Goal: Use online tool/utility: Utilize a website feature to perform a specific function

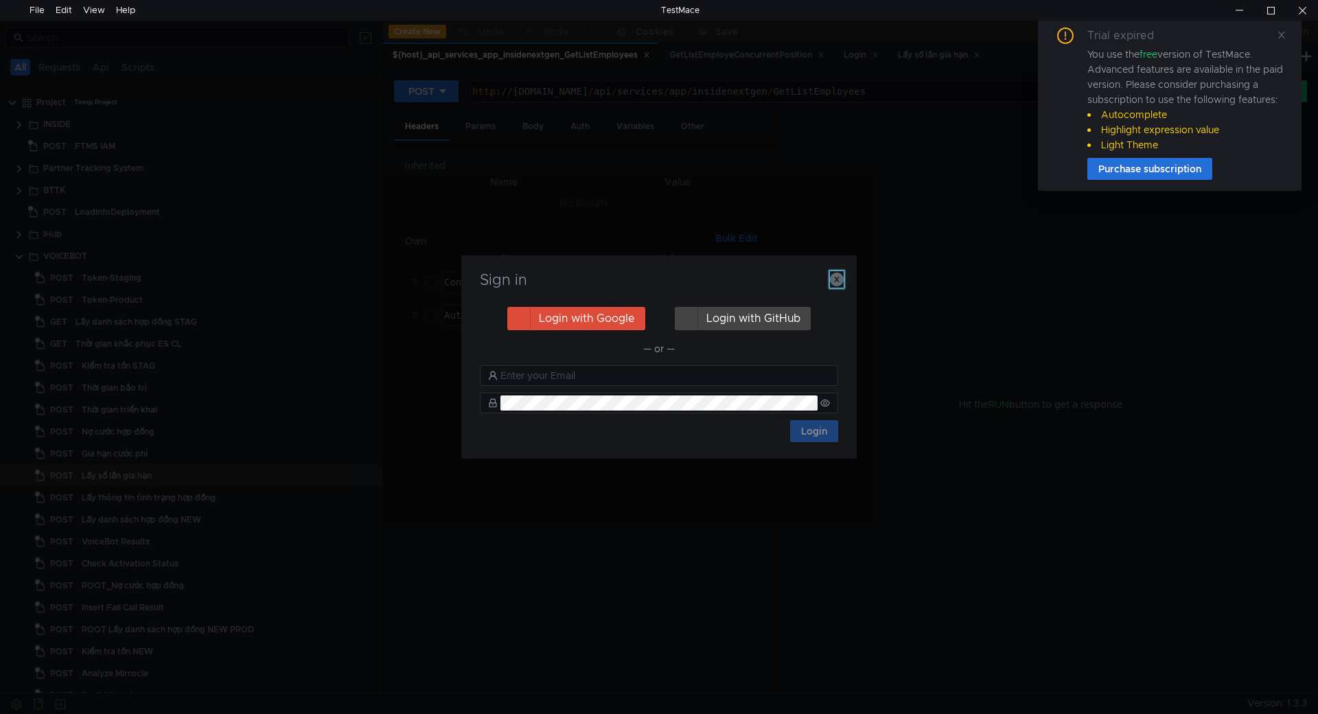
click at [839, 284] on icon "button" at bounding box center [837, 280] width 14 height 14
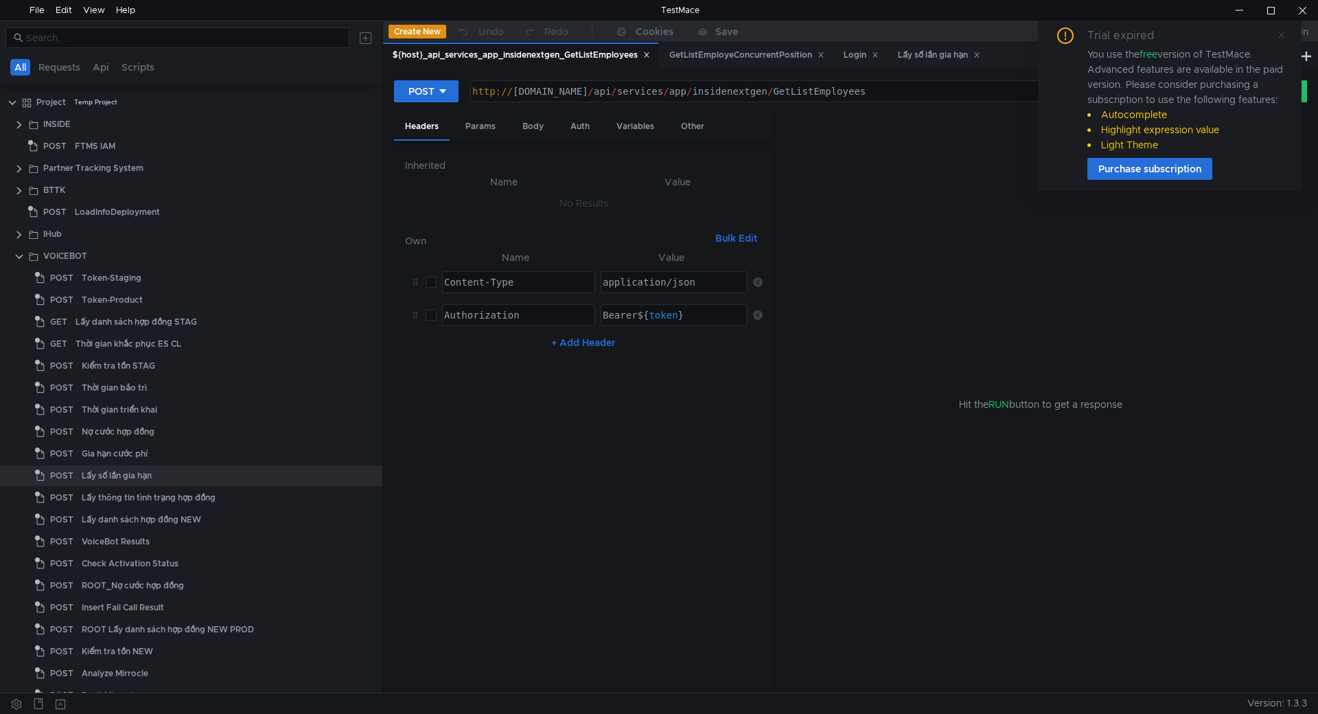
click at [1280, 34] on icon at bounding box center [1282, 35] width 10 height 10
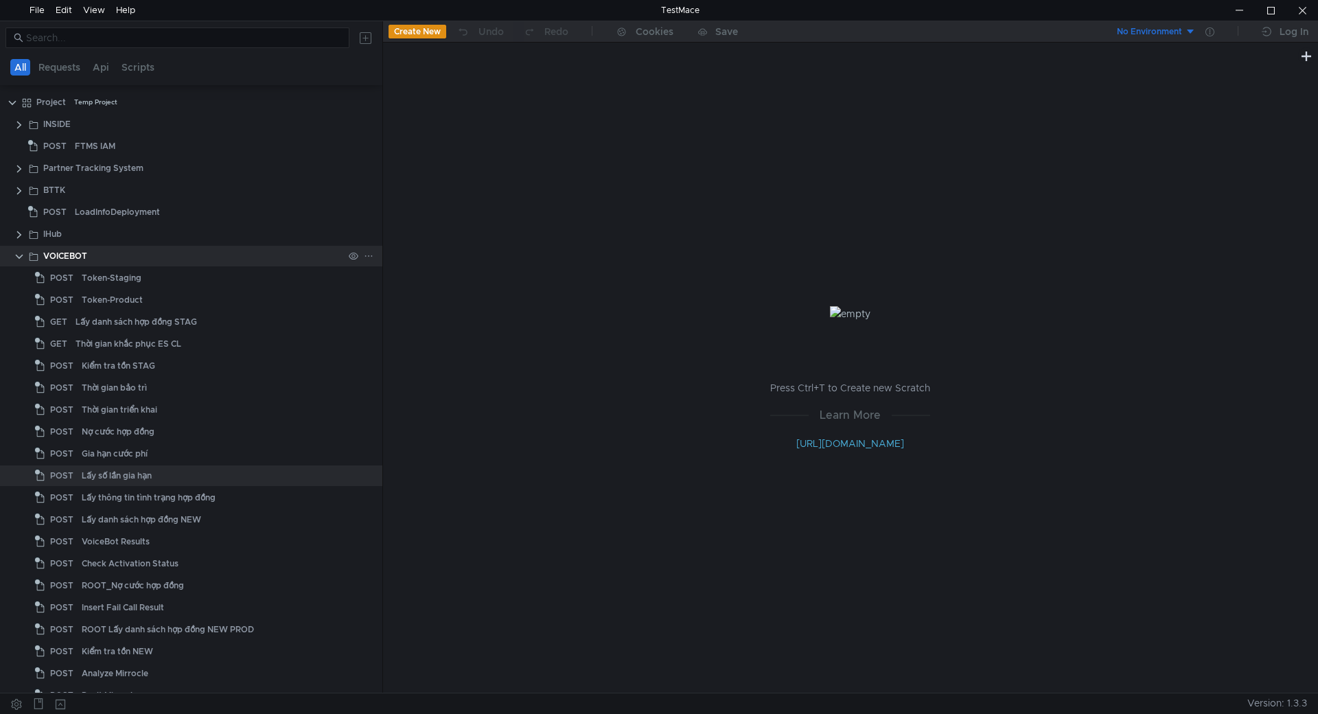
click at [19, 256] on clr-icon at bounding box center [19, 256] width 11 height 11
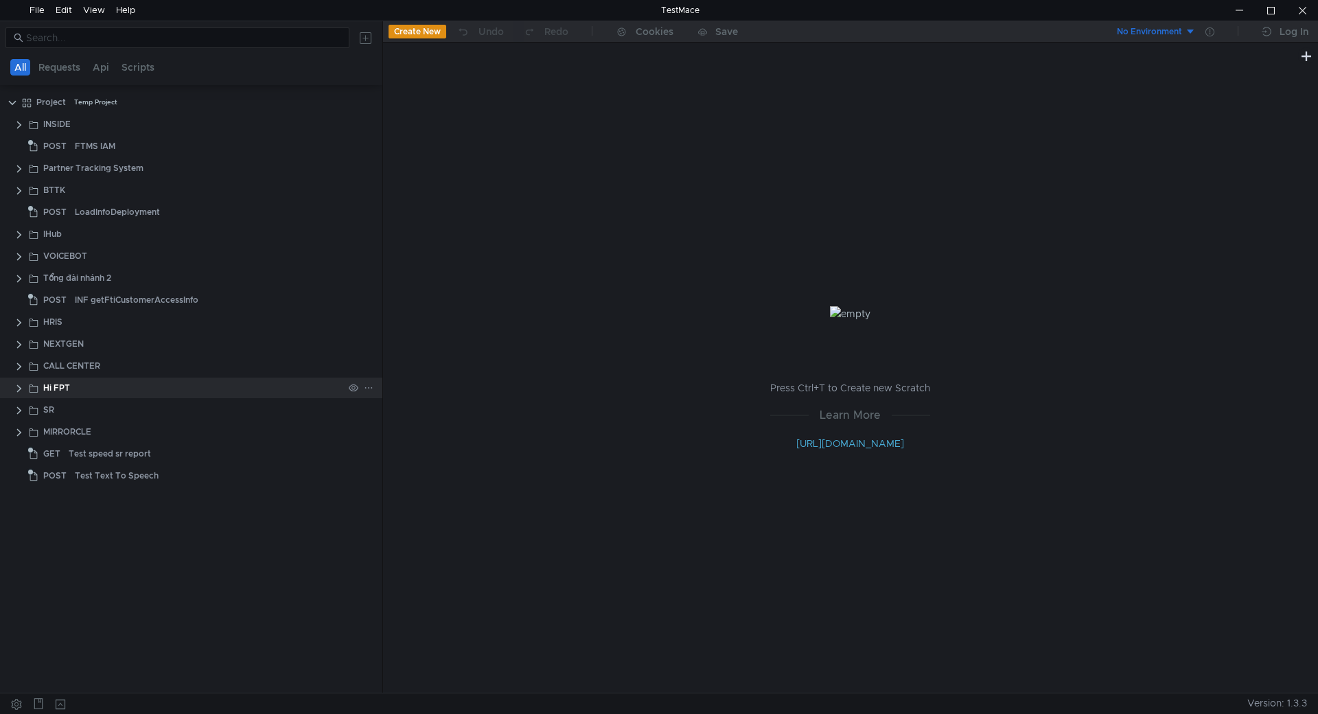
click at [46, 386] on div "Hi FPT" at bounding box center [56, 388] width 27 height 21
click at [14, 388] on clr-icon at bounding box center [19, 388] width 11 height 11
click at [17, 388] on clr-icon at bounding box center [19, 388] width 11 height 11
click at [19, 413] on clr-icon at bounding box center [19, 410] width 11 height 11
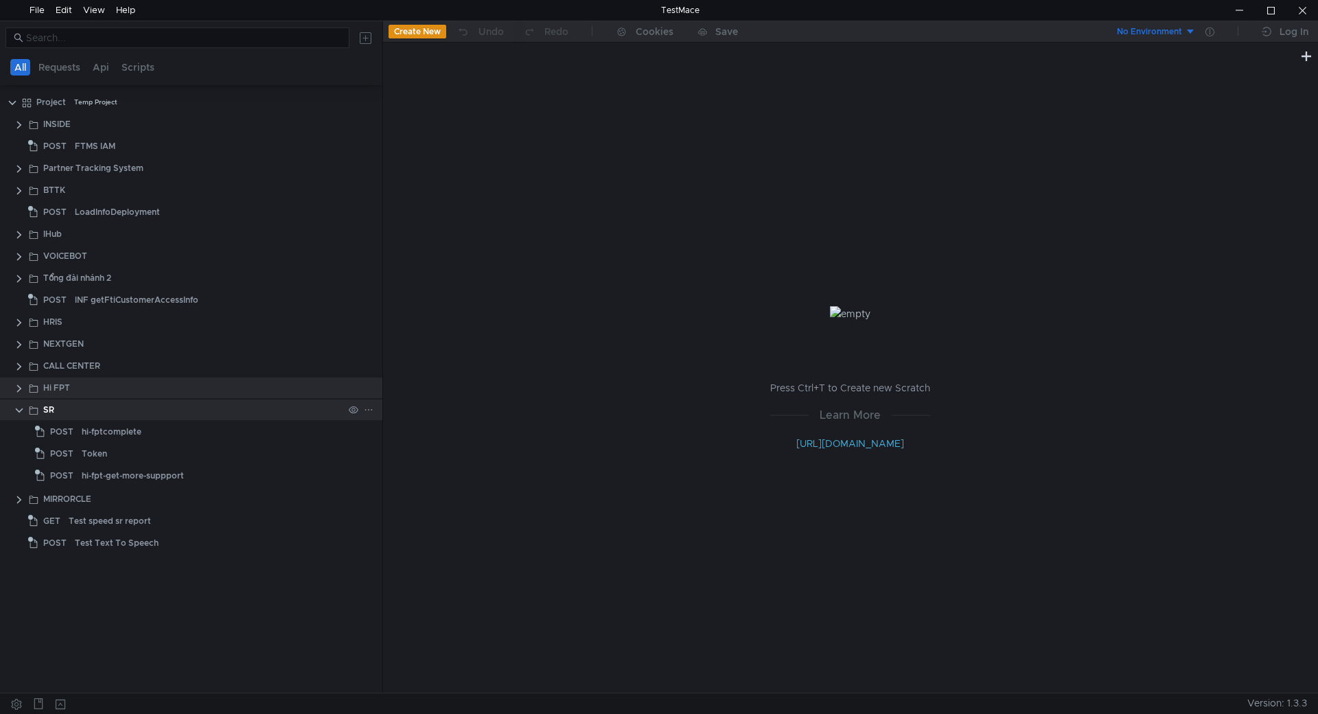
click at [19, 413] on clr-icon at bounding box center [19, 410] width 11 height 11
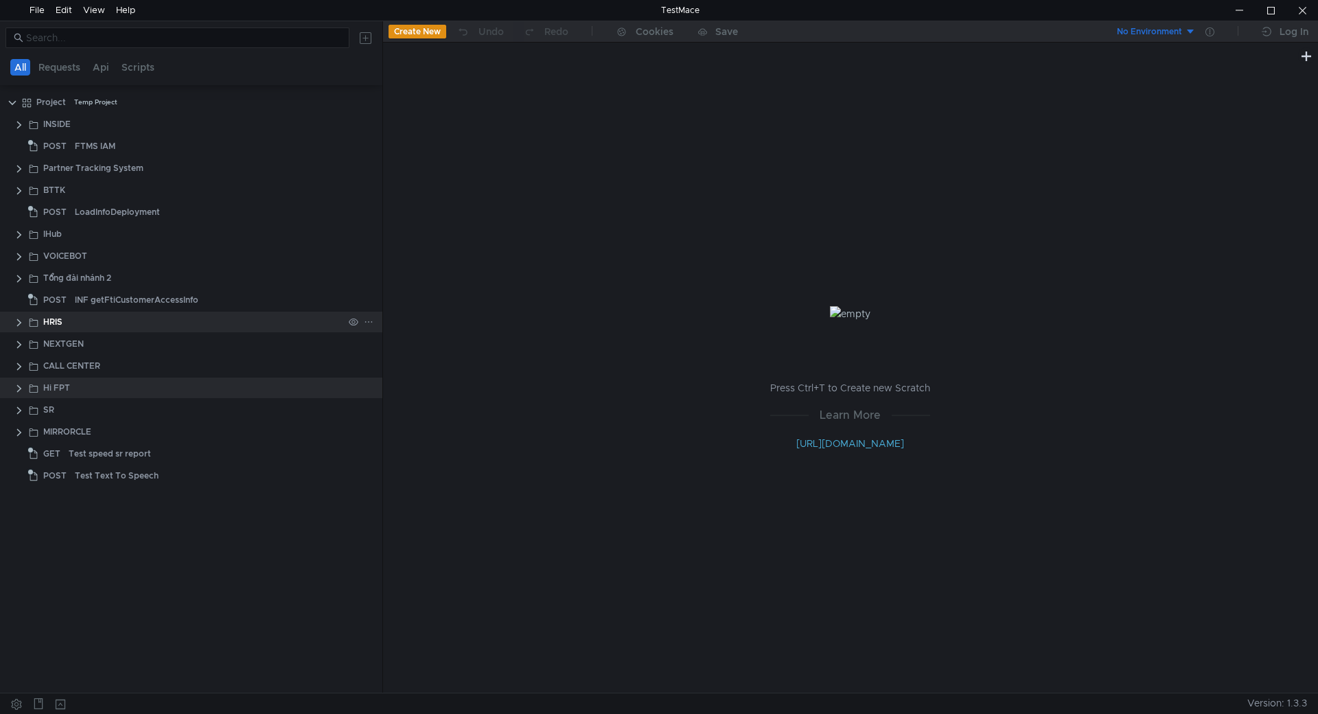
click at [22, 324] on clr-icon at bounding box center [19, 322] width 11 height 11
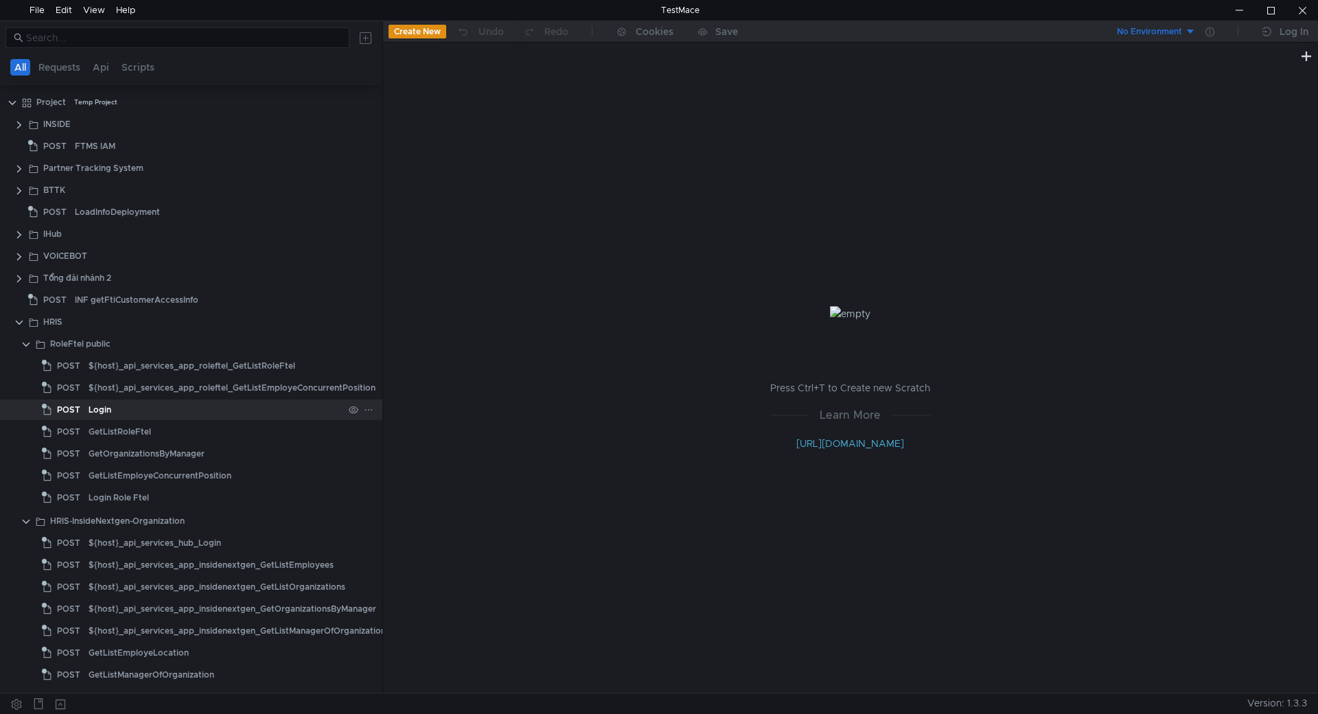
click at [165, 411] on div "Login" at bounding box center [216, 410] width 255 height 21
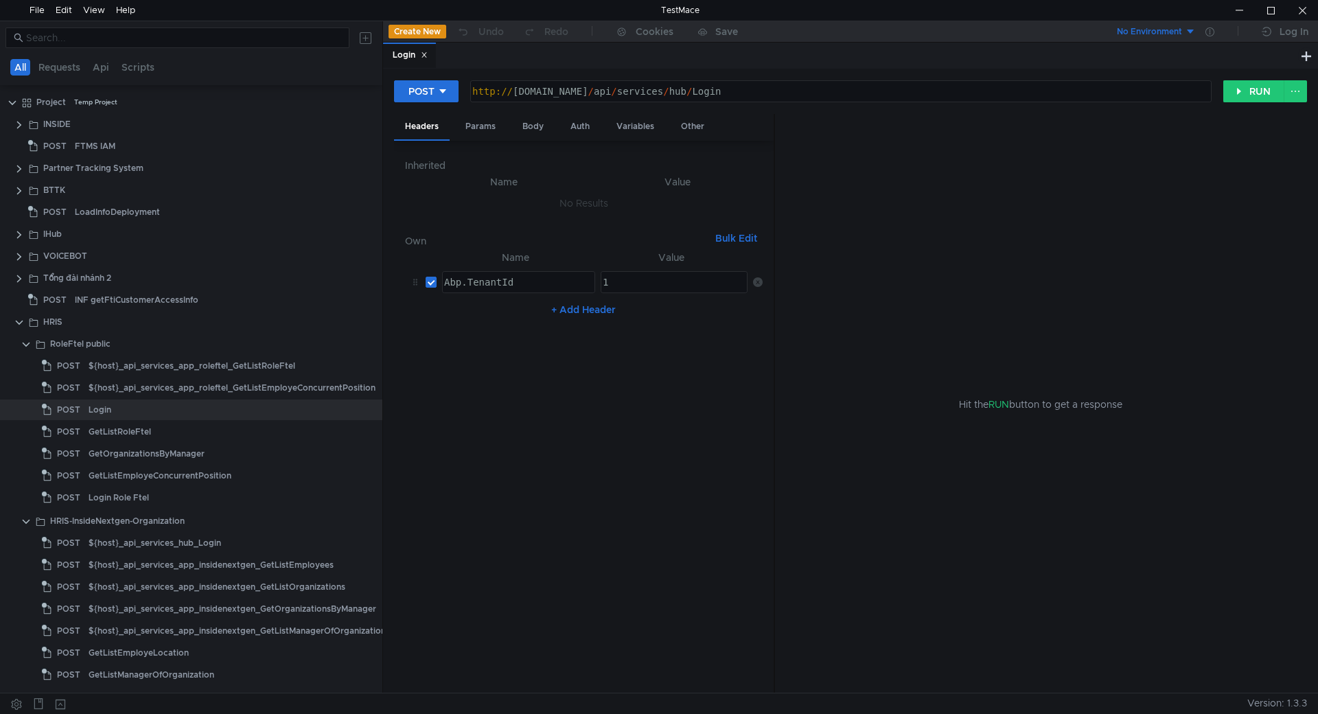
click at [540, 91] on div "http:// [DOMAIN_NAME] / api / services / hub / Login" at bounding box center [840, 102] width 740 height 33
type textarea "[URL][DOMAIN_NAME]"
click at [1258, 89] on button "RUN" at bounding box center [1253, 91] width 61 height 22
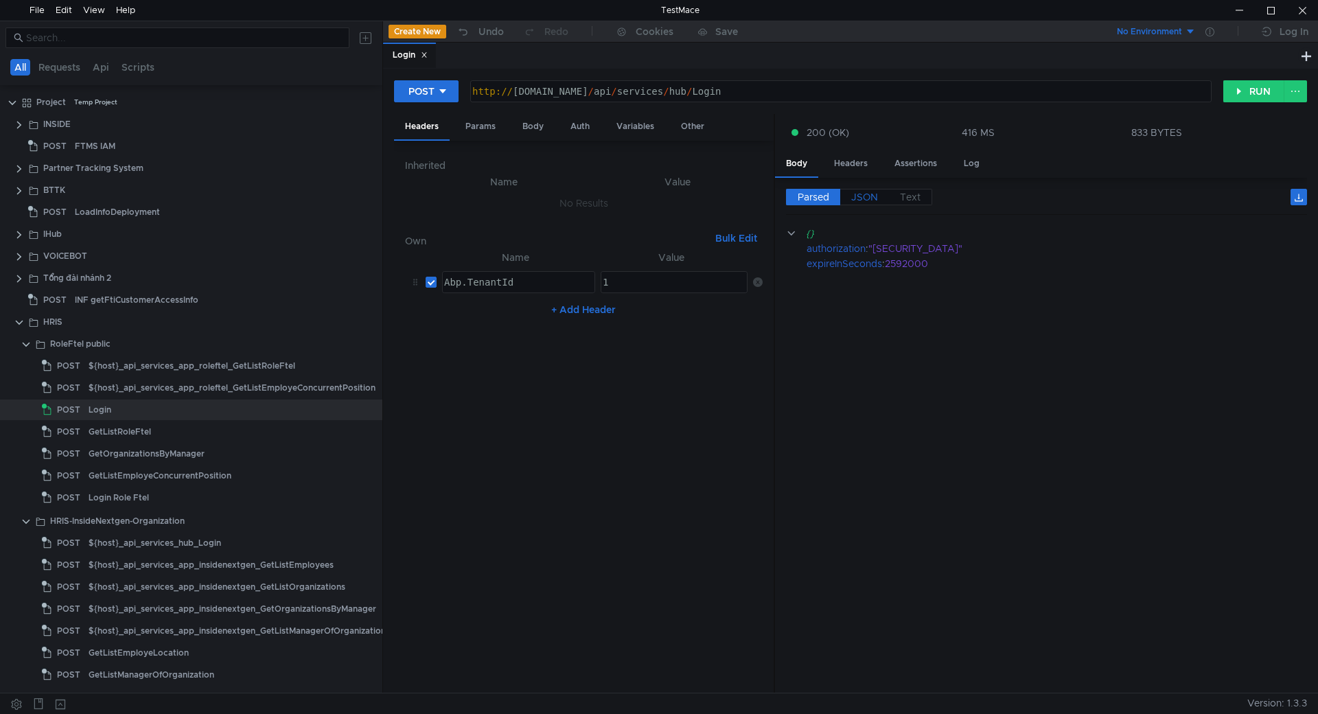
click at [869, 205] on label "JSON" at bounding box center [864, 197] width 49 height 16
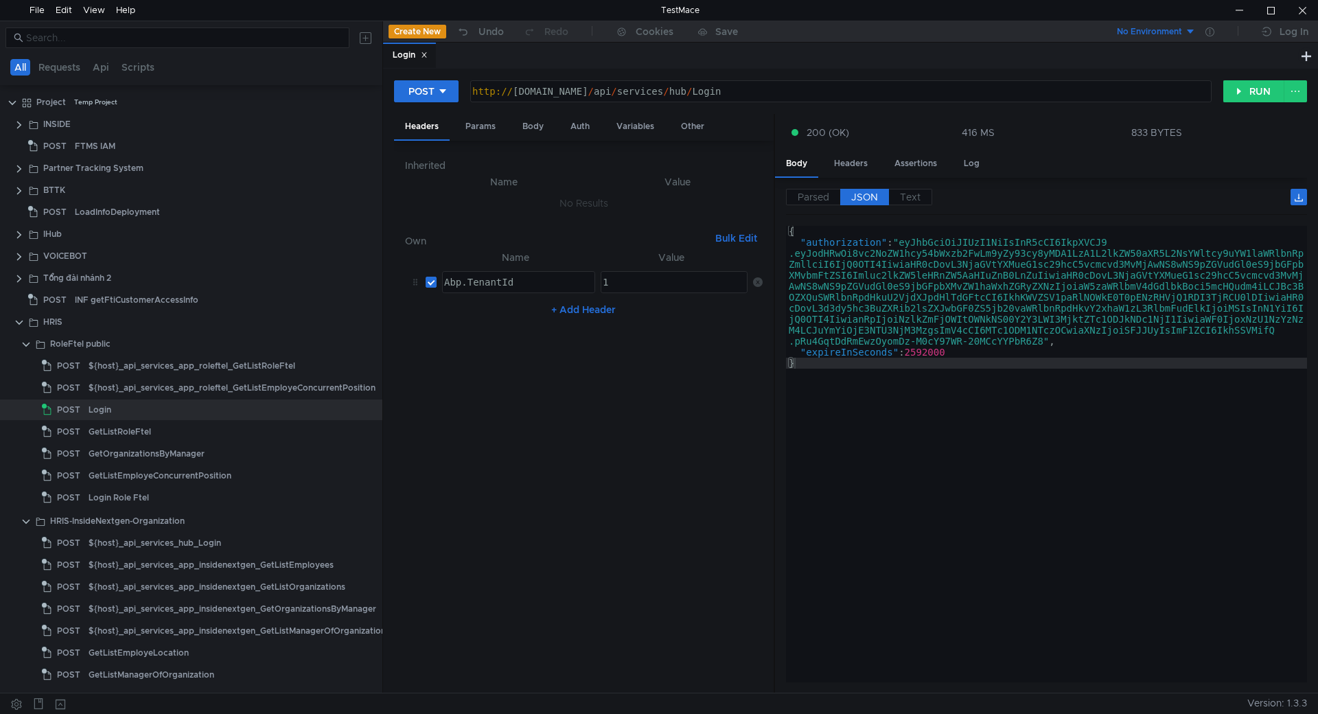
type textarea ""authorization": "eyJhbGciOiJIUzI1NiIsInR5cCI6IkpXVCJ9.eyJodHRwOi8vc2NoZW1hcy54…"
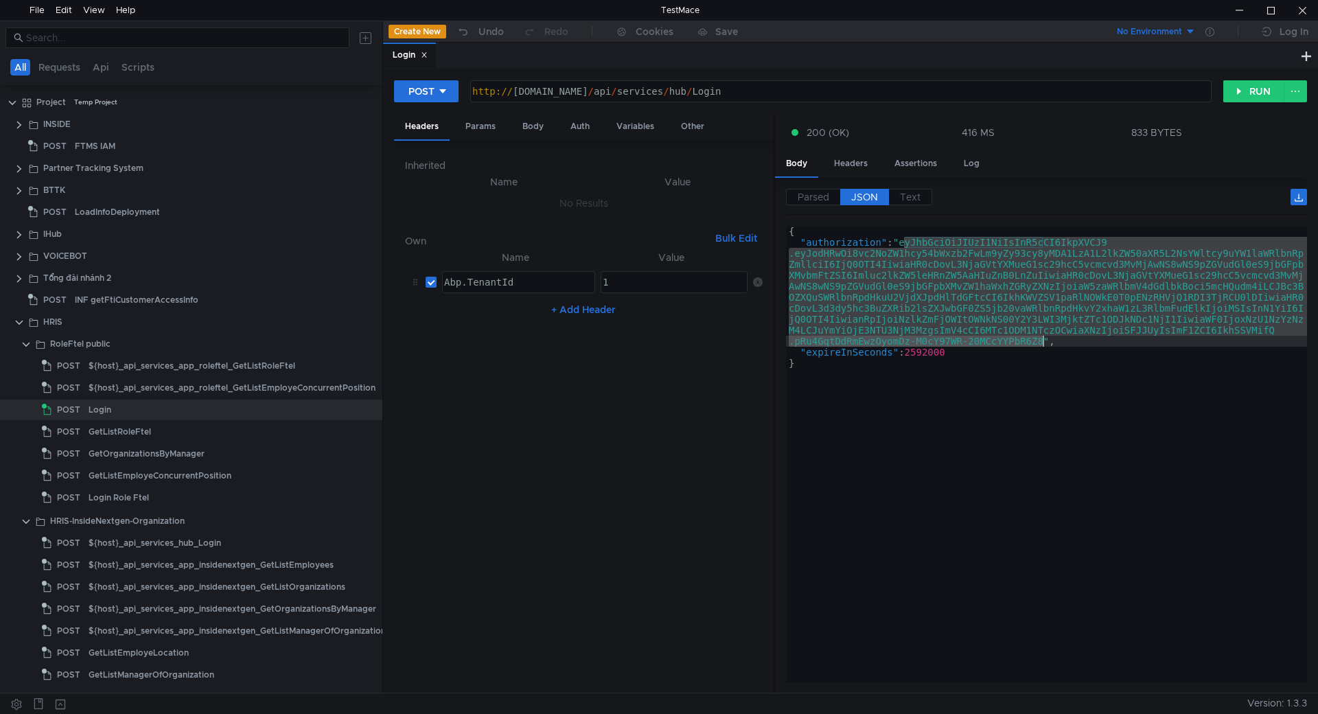
drag, startPoint x: 905, startPoint y: 244, endPoint x: 1043, endPoint y: 342, distance: 168.8
click at [1043, 342] on div "{ "authorization" : "eyJhbGciOiJIUzI1NiIsInR5cCI6IkpXVCJ9 .eyJodHRwOi8vc2NoZW1h…" at bounding box center [1046, 465] width 521 height 478
click at [241, 568] on div "${host}_api_services_app_insidenextgen_GetListEmployees" at bounding box center [211, 565] width 245 height 21
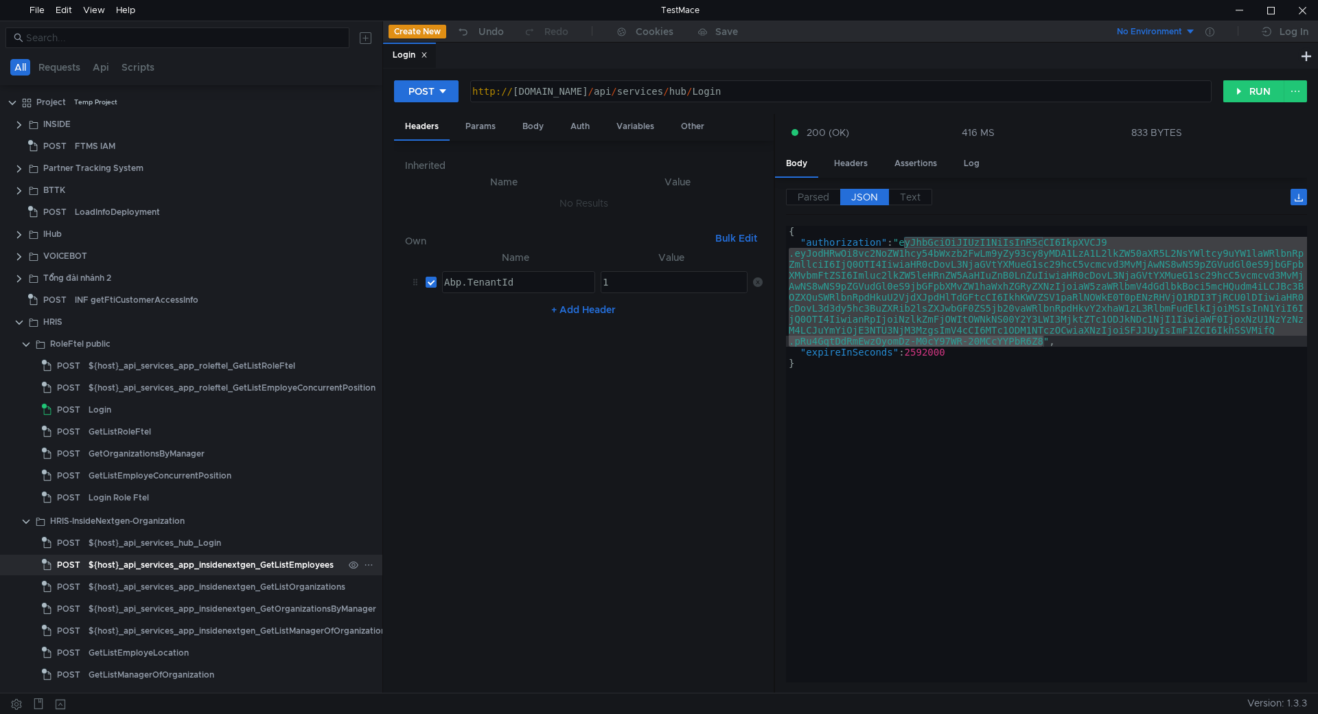
click at [241, 568] on div "${host}_api_services_app_insidenextgen_GetListEmployees" at bounding box center [211, 565] width 245 height 21
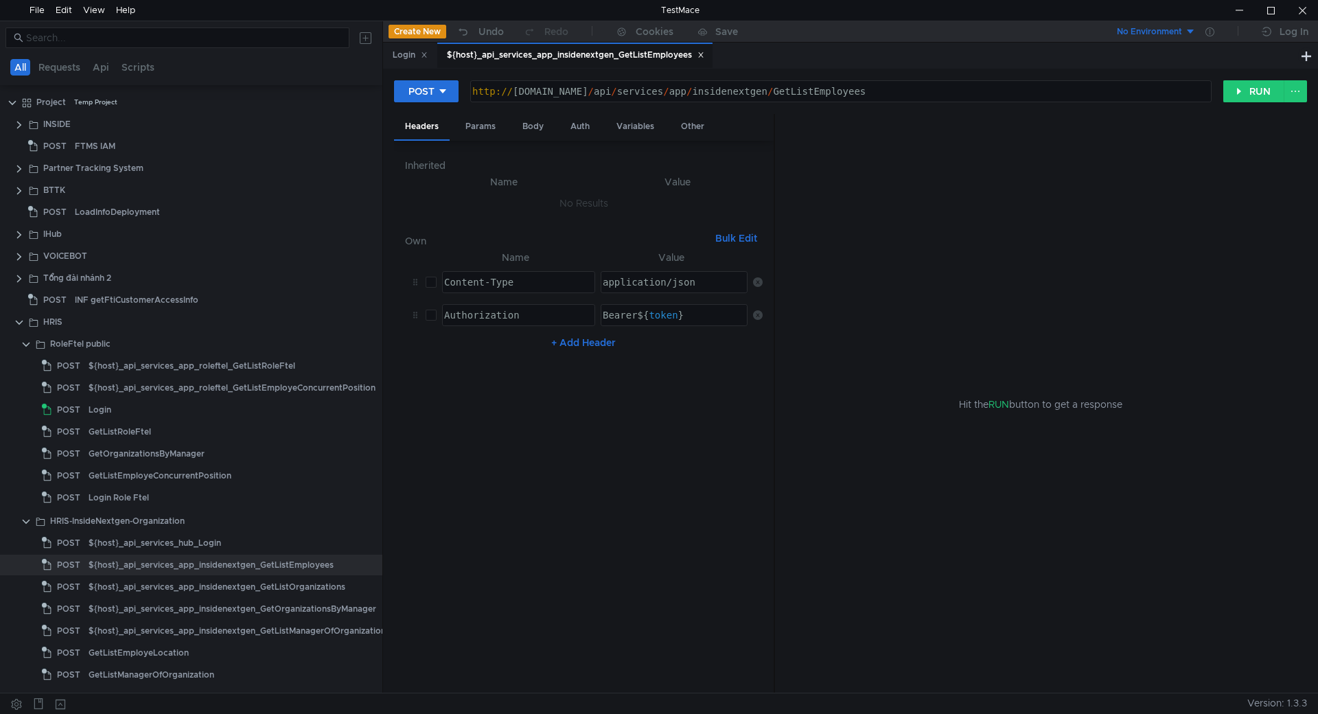
click at [543, 93] on div "http:// [DOMAIN_NAME] / api / services / app / insidenextgen / GetListEmployees" at bounding box center [840, 102] width 740 height 33
type textarea "[URL][DOMAIN_NAME]"
click at [538, 128] on div "Body" at bounding box center [532, 126] width 43 height 25
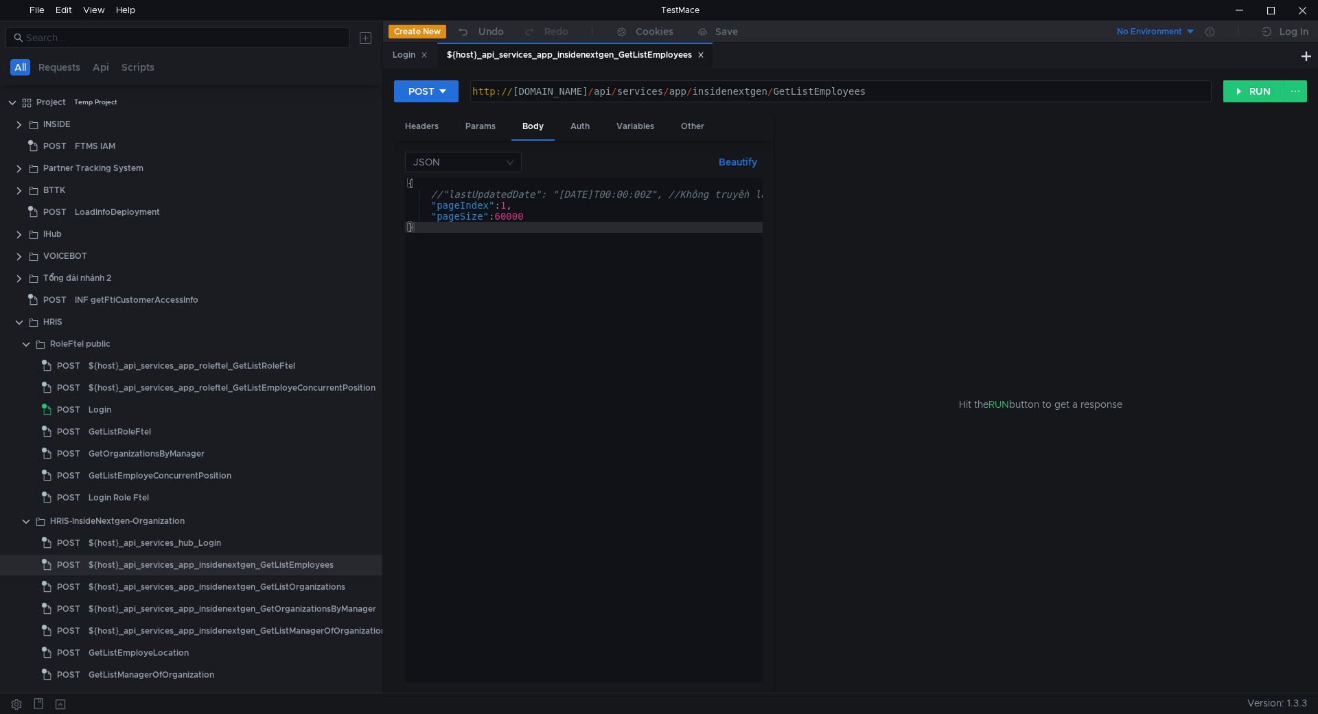
click at [521, 194] on div "{ //"lastUpdatedDate": "[DATE]T00:00:00Z", //Không truyền là get all nhân viên,…" at bounding box center [702, 441] width 594 height 527
type textarea ""lastUpdatedDate": "[DATE]T00:00:00Z", //Không truyền là get all nhân viên, thờ…"
drag, startPoint x: 580, startPoint y: 126, endPoint x: 581, endPoint y: 141, distance: 14.4
click at [581, 126] on div "Auth" at bounding box center [579, 126] width 41 height 25
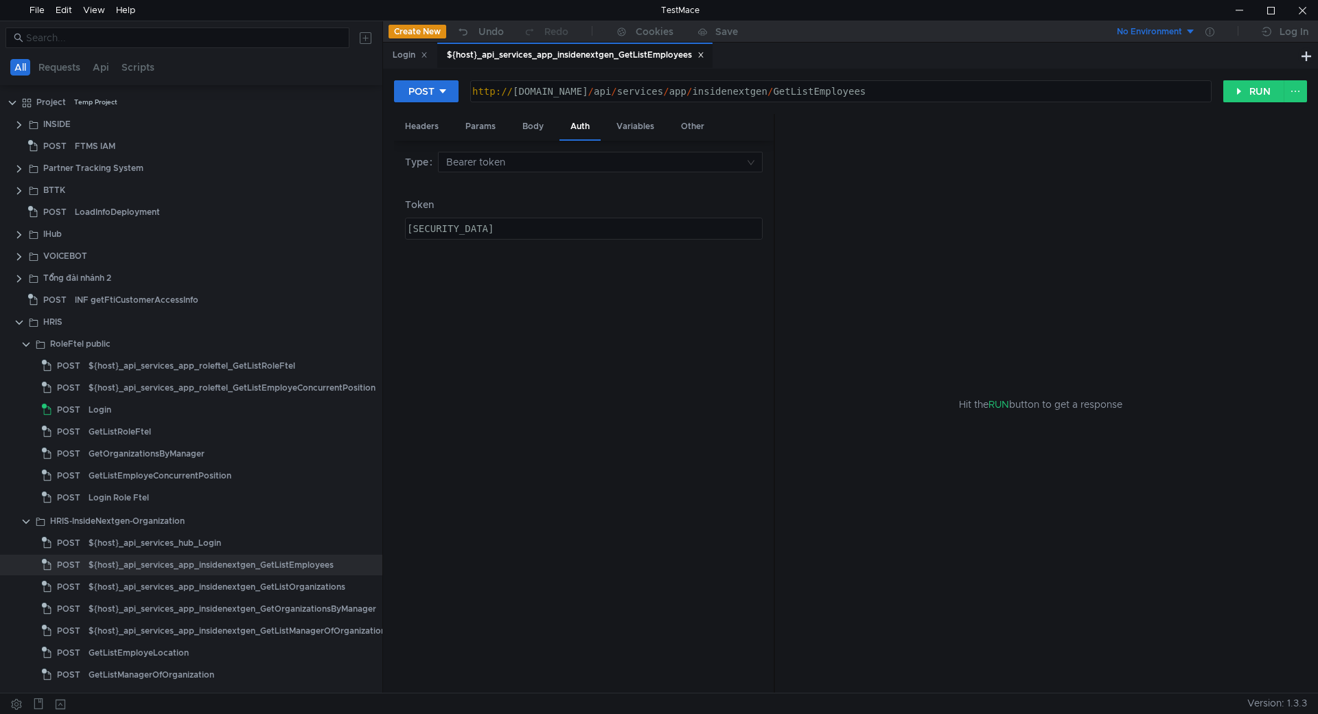
type textarea "eyJhbGciOiJIUzI1NiIsInR5cCI6IkpXVCJ9.eyJodHRwOi8vc2NoZW1hcy54bWxzb2FwLm9yZy93cy…"
drag, startPoint x: 594, startPoint y: 229, endPoint x: 641, endPoint y: 227, distance: 47.4
click at [1235, 91] on button "RUN" at bounding box center [1253, 91] width 61 height 22
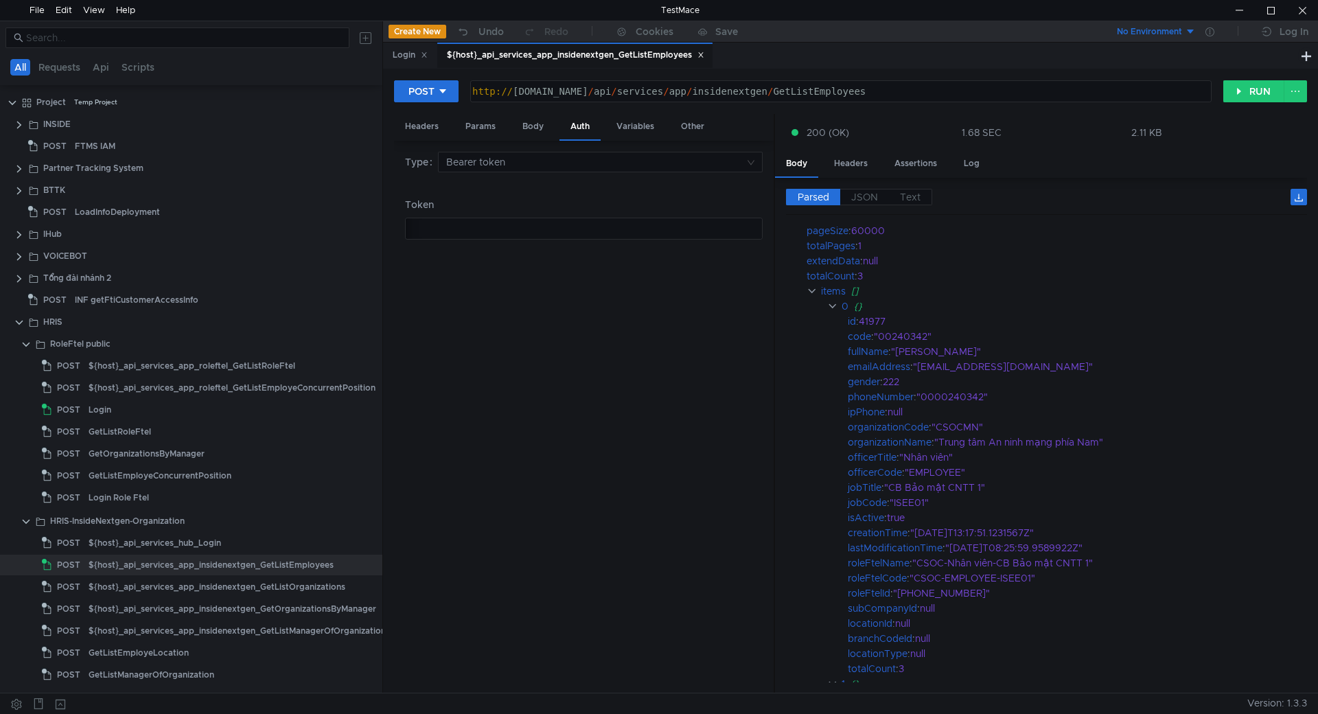
scroll to position [0, 0]
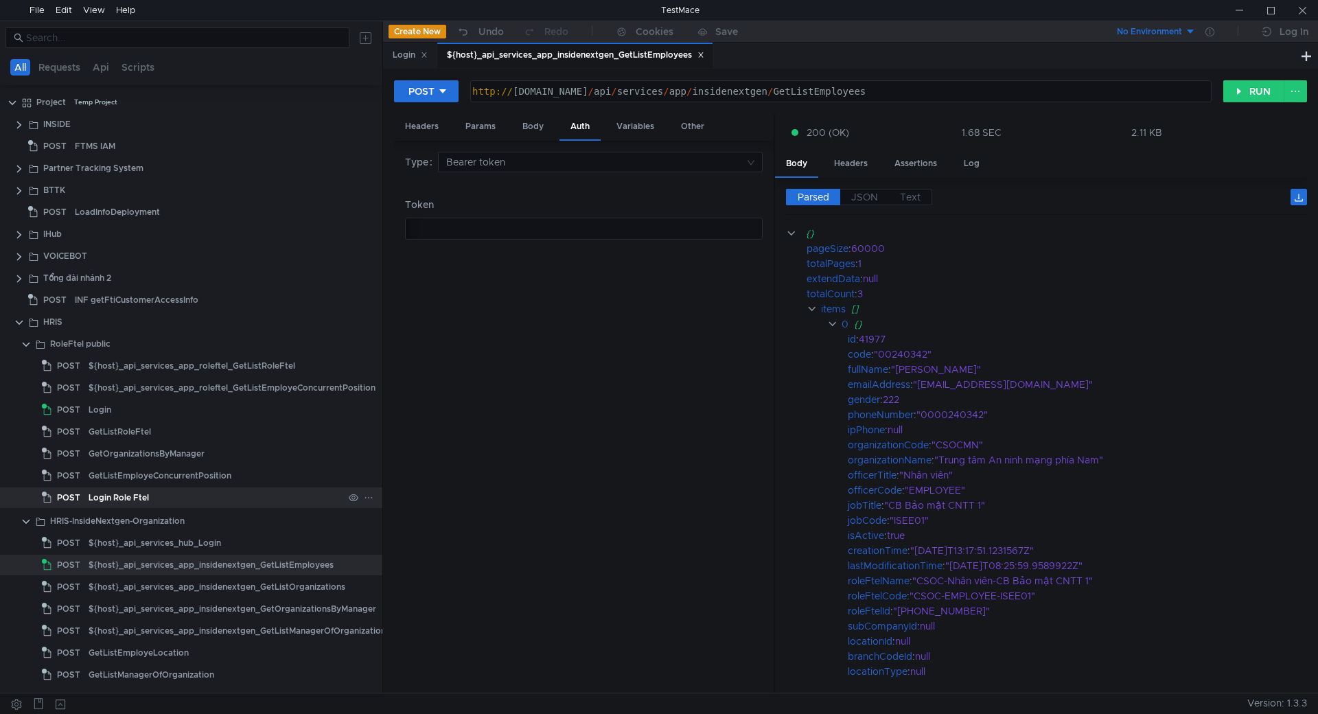
click at [194, 498] on div "Login Role Ftel" at bounding box center [216, 497] width 255 height 21
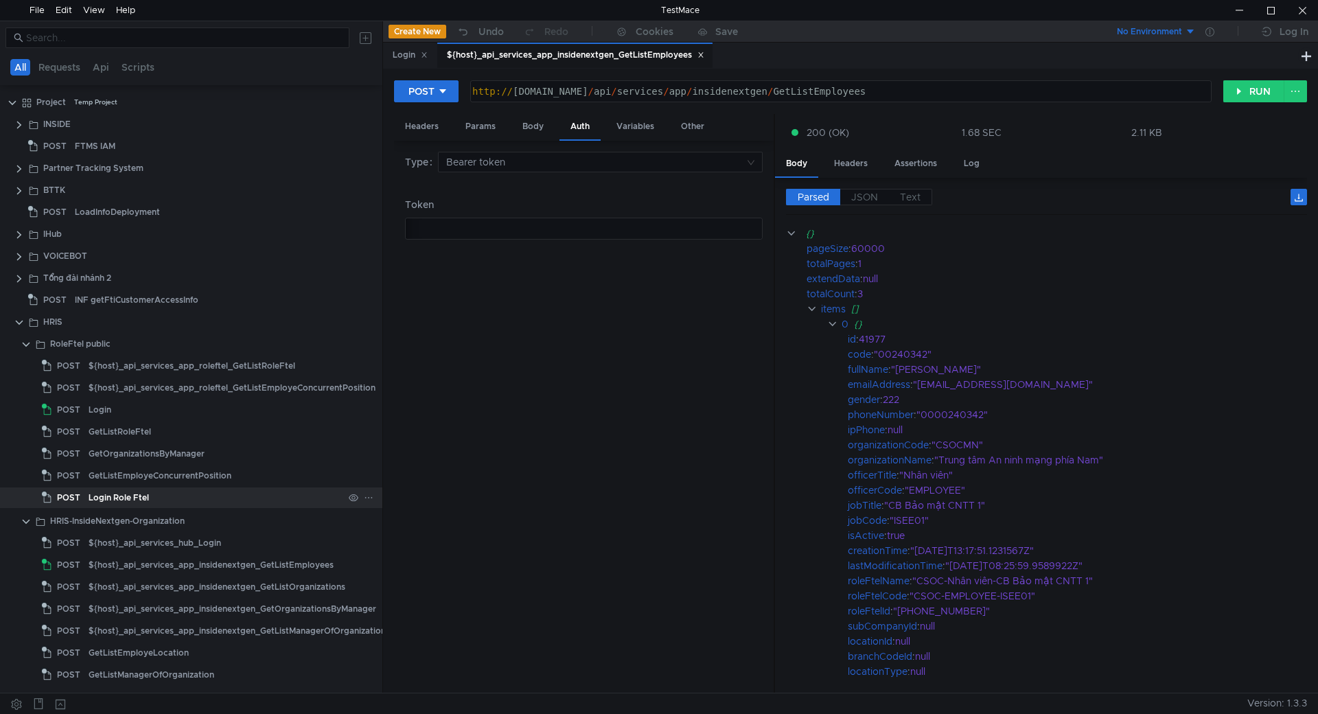
click at [194, 498] on div "Login Role Ftel" at bounding box center [216, 497] width 255 height 21
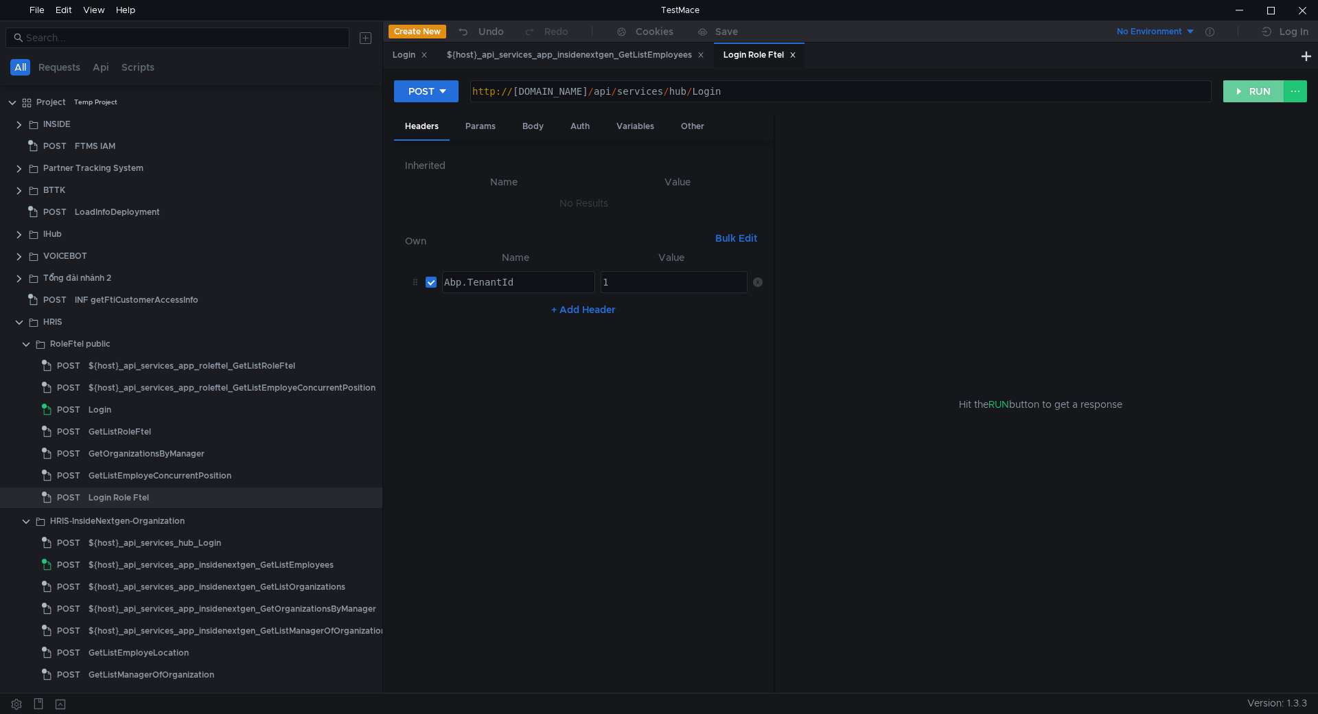
click at [1242, 89] on button "RUN" at bounding box center [1253, 91] width 61 height 22
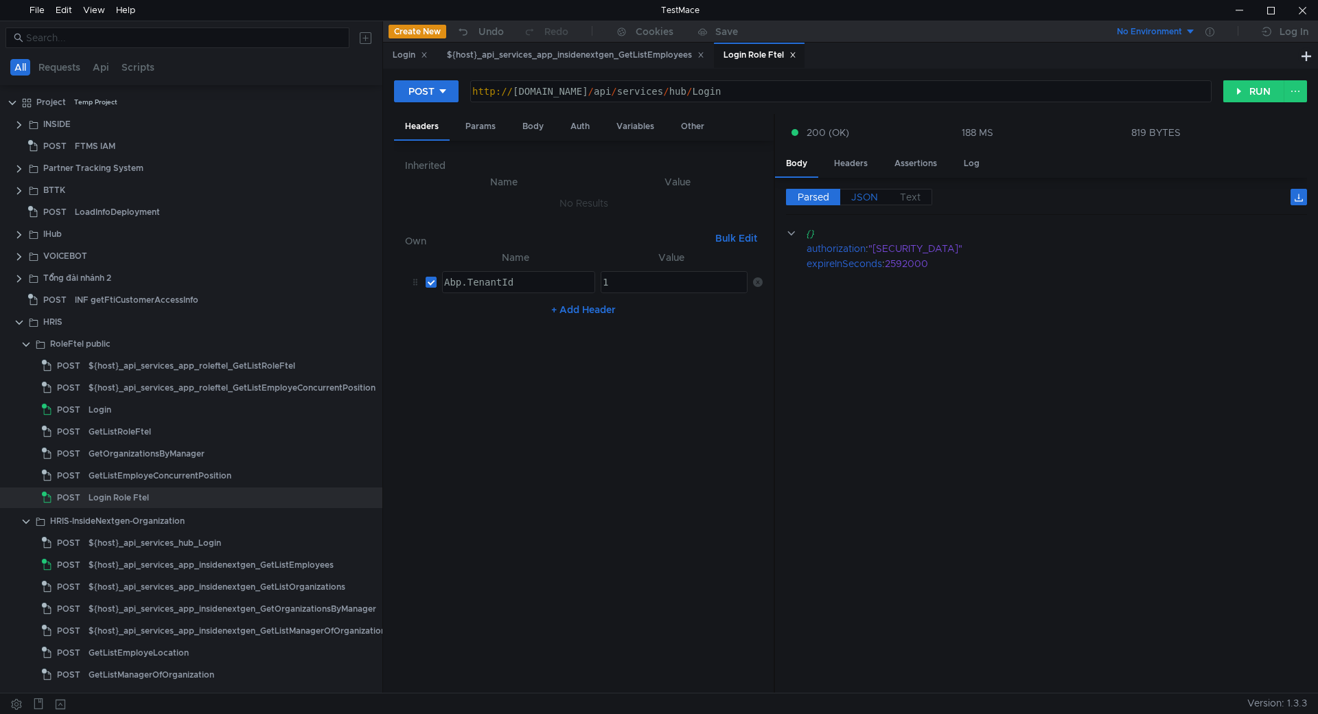
click at [877, 193] on span "JSON" at bounding box center [864, 197] width 27 height 12
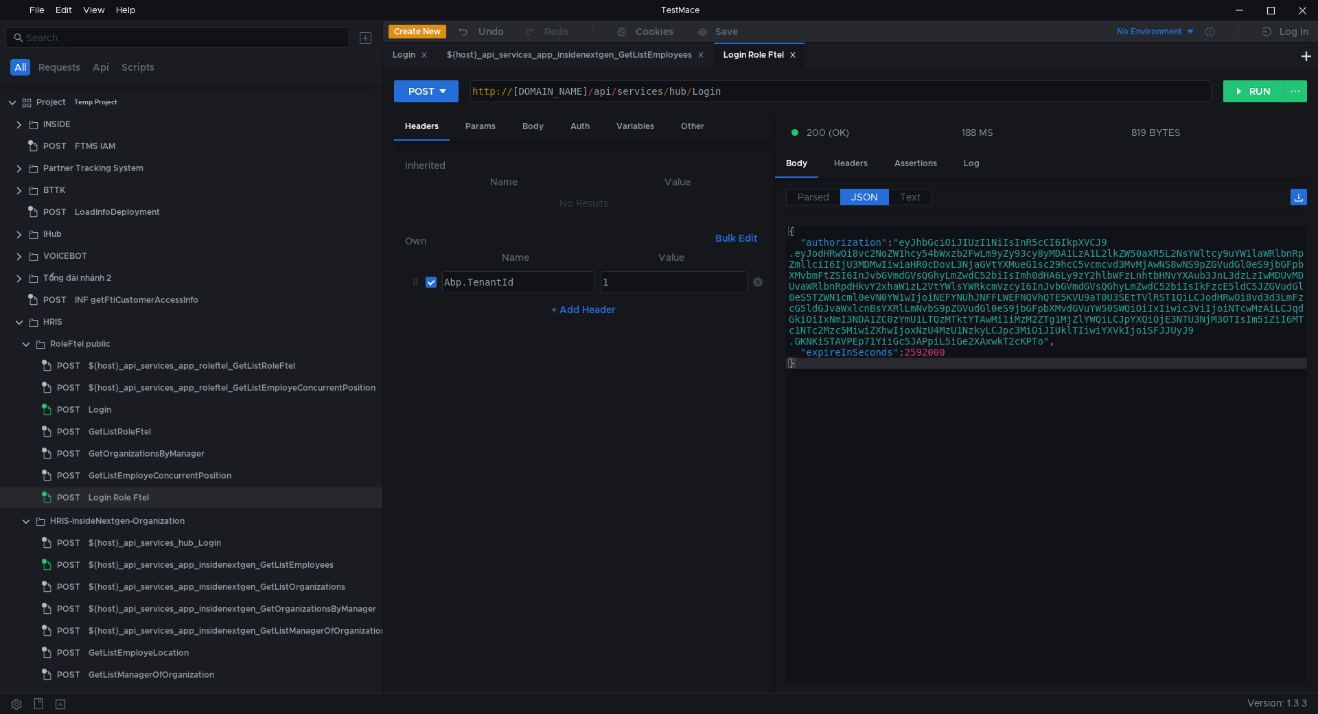
type textarea ""authorization": "eyJhbGciOiJIUzI1NiIsInR5cCI6IkpXVCJ9.eyJodHRwOi8vc2NoZW1hcy54…"
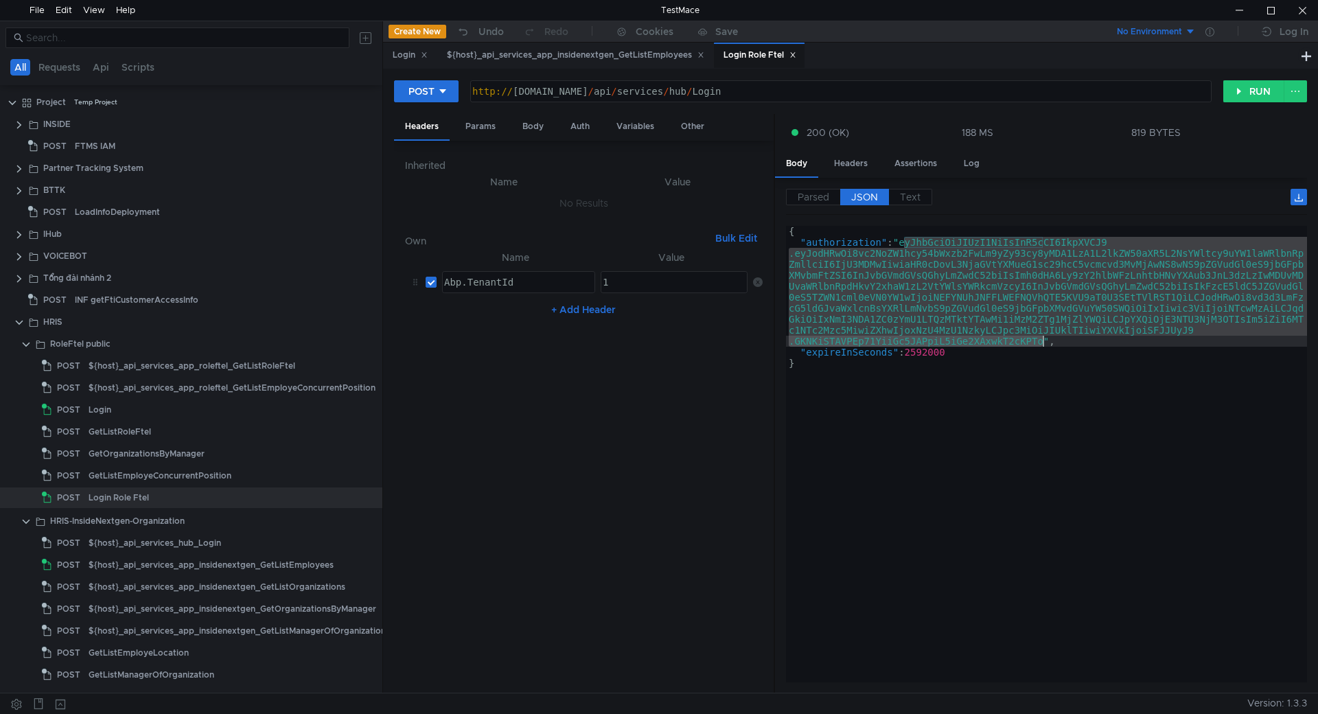
drag, startPoint x: 906, startPoint y: 246, endPoint x: 1042, endPoint y: 341, distance: 166.1
click at [1042, 341] on div "{ "authorization" : "eyJhbGciOiJIUzI1NiIsInR5cCI6IkpXVCJ9 .eyJodHRwOi8vc2NoZW1h…" at bounding box center [1046, 465] width 521 height 478
click at [227, 472] on div "GetListEmployeConcurrentPosition" at bounding box center [160, 475] width 143 height 21
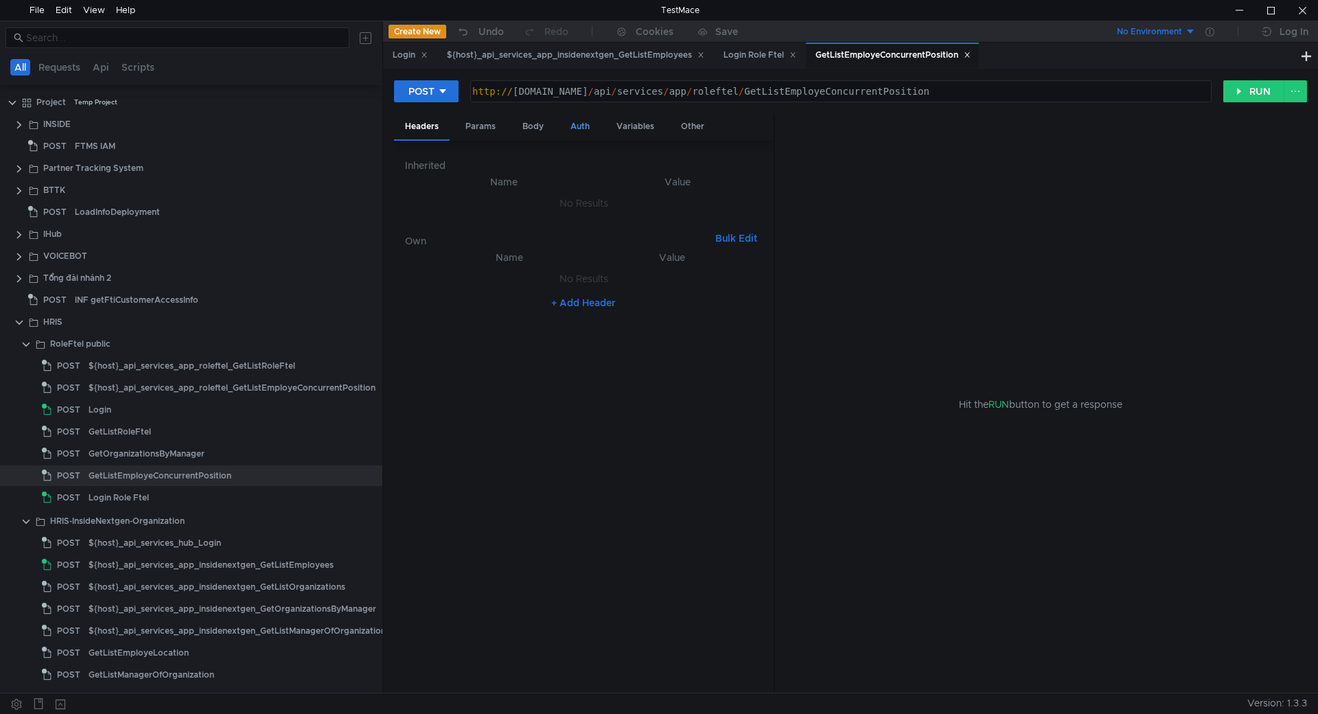
click at [588, 128] on div "Auth" at bounding box center [579, 126] width 41 height 25
type textarea "eyJhbGciOiJIUzI1NiIsInR5cCI6IkpXVCJ9.eyJodHRwOi8vc2NoZW1hcy54bWxzb2FwLm9yZy93cy…"
drag, startPoint x: 541, startPoint y: 93, endPoint x: 557, endPoint y: 150, distance: 59.3
click at [540, 93] on div "http:// [DOMAIN_NAME] / api / services / app / roleftel / GetListEmployeConcurr…" at bounding box center [840, 102] width 740 height 33
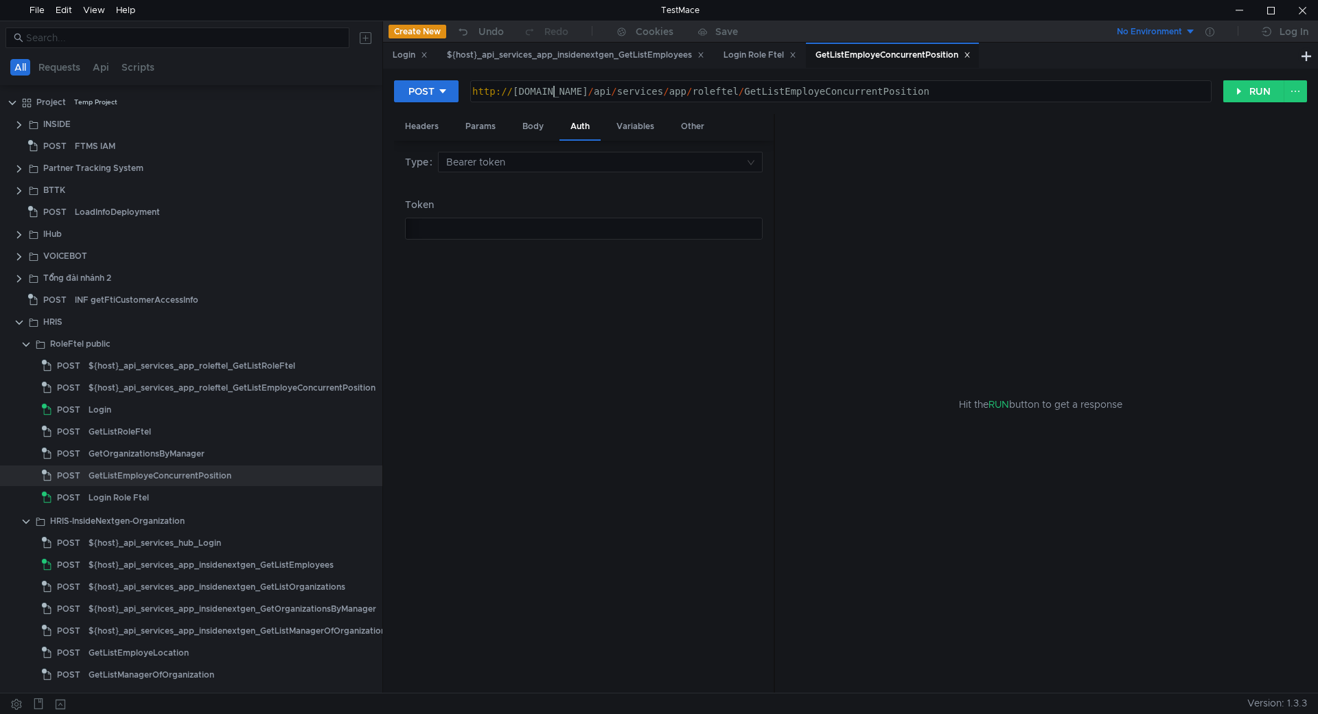
scroll to position [0, 8]
type textarea "[URL][DOMAIN_NAME]"
click at [540, 129] on div "Body" at bounding box center [532, 126] width 43 height 25
click at [660, 55] on div "${host}_api_services_app_insidenextgen_GetListEmployees" at bounding box center [575, 55] width 257 height 14
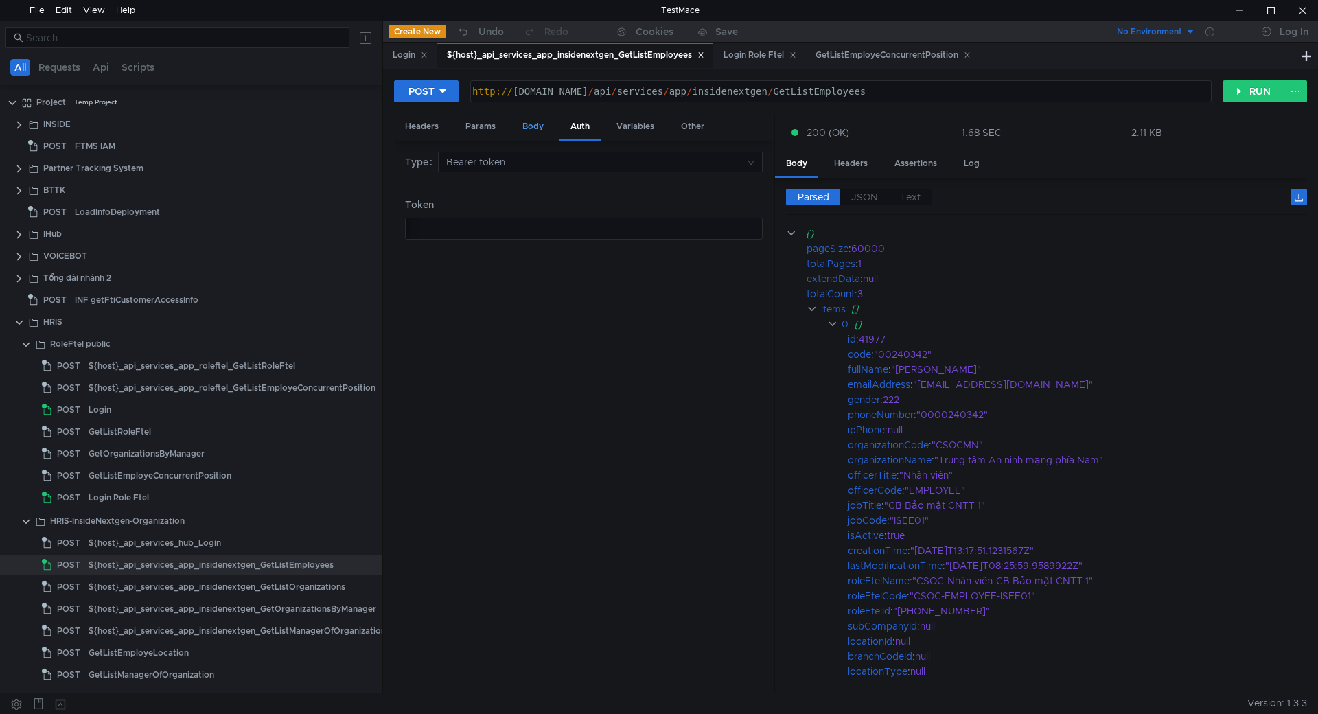
click at [527, 127] on div "Body" at bounding box center [532, 126] width 43 height 25
click at [545, 192] on div "{ "lastUpdatedDate" : "[DATE]T00:00:00Z" , //Không truyền là get all nhân viên,…" at bounding box center [696, 438] width 582 height 521
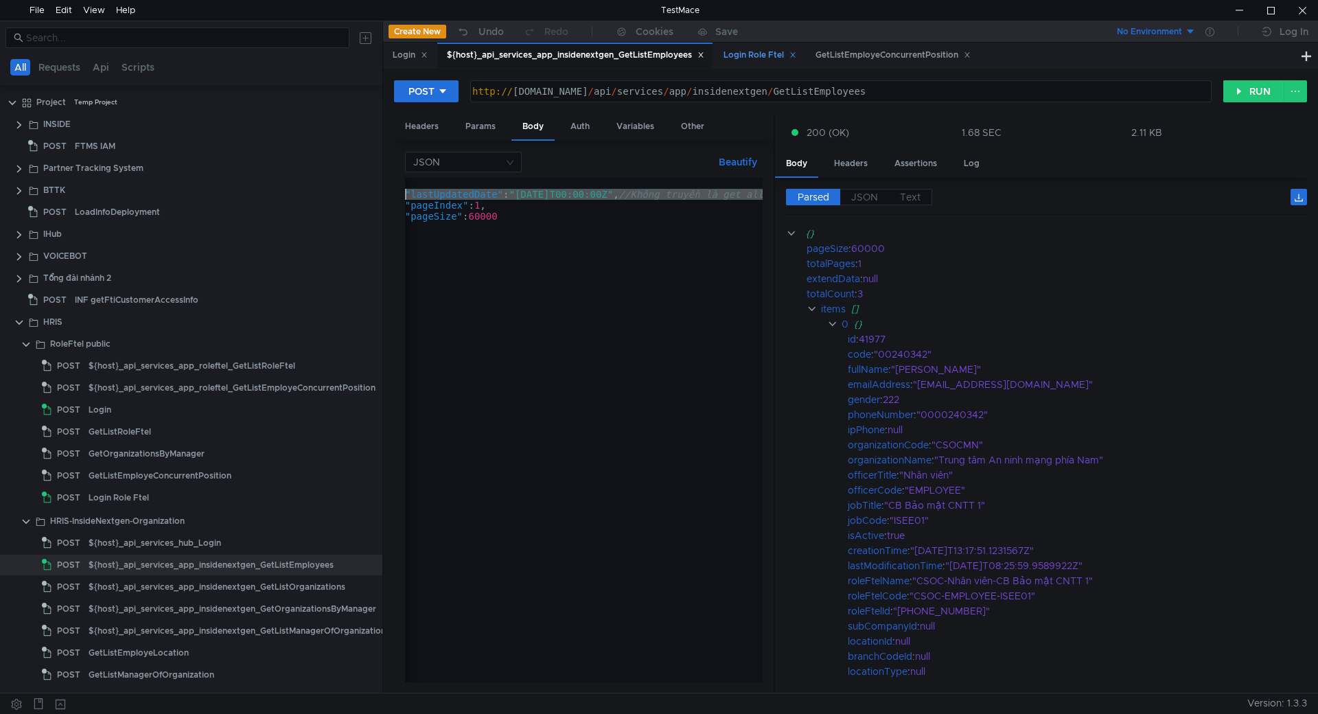
click at [743, 58] on div "Login Role Ftel" at bounding box center [760, 55] width 73 height 14
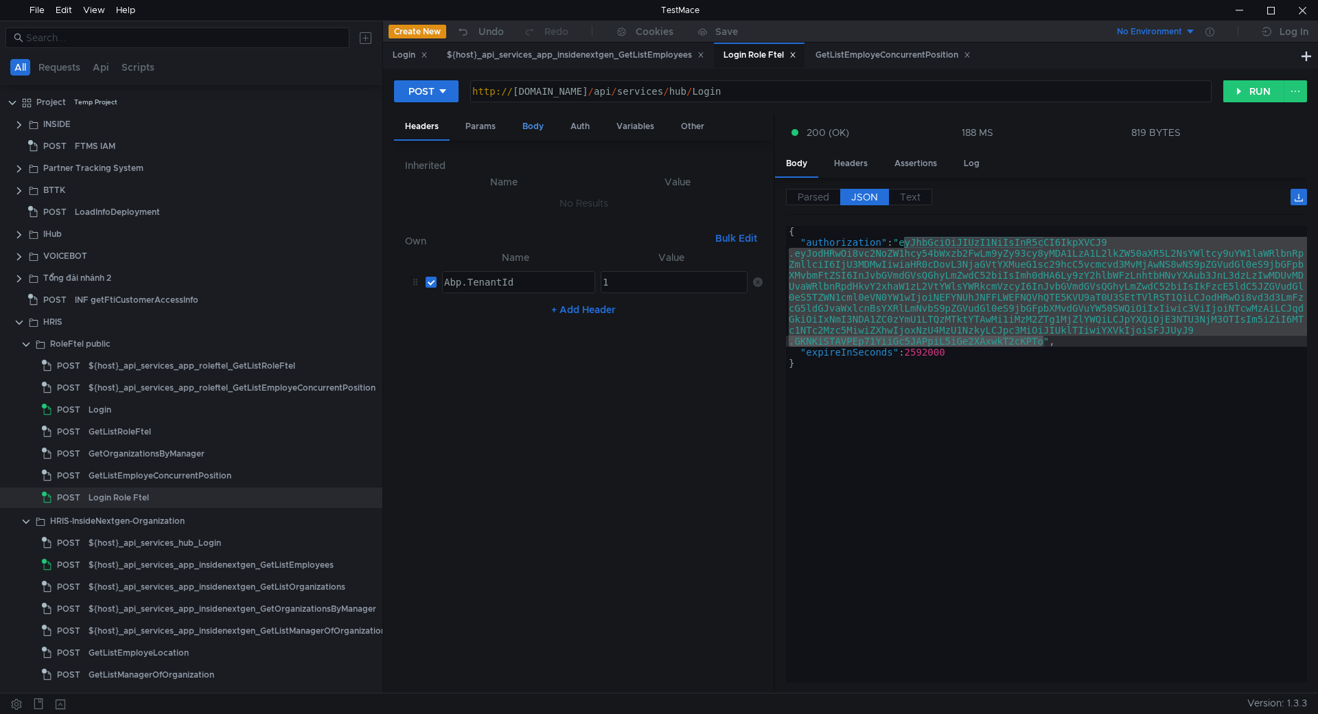
click at [523, 132] on div "Body" at bounding box center [532, 126] width 43 height 25
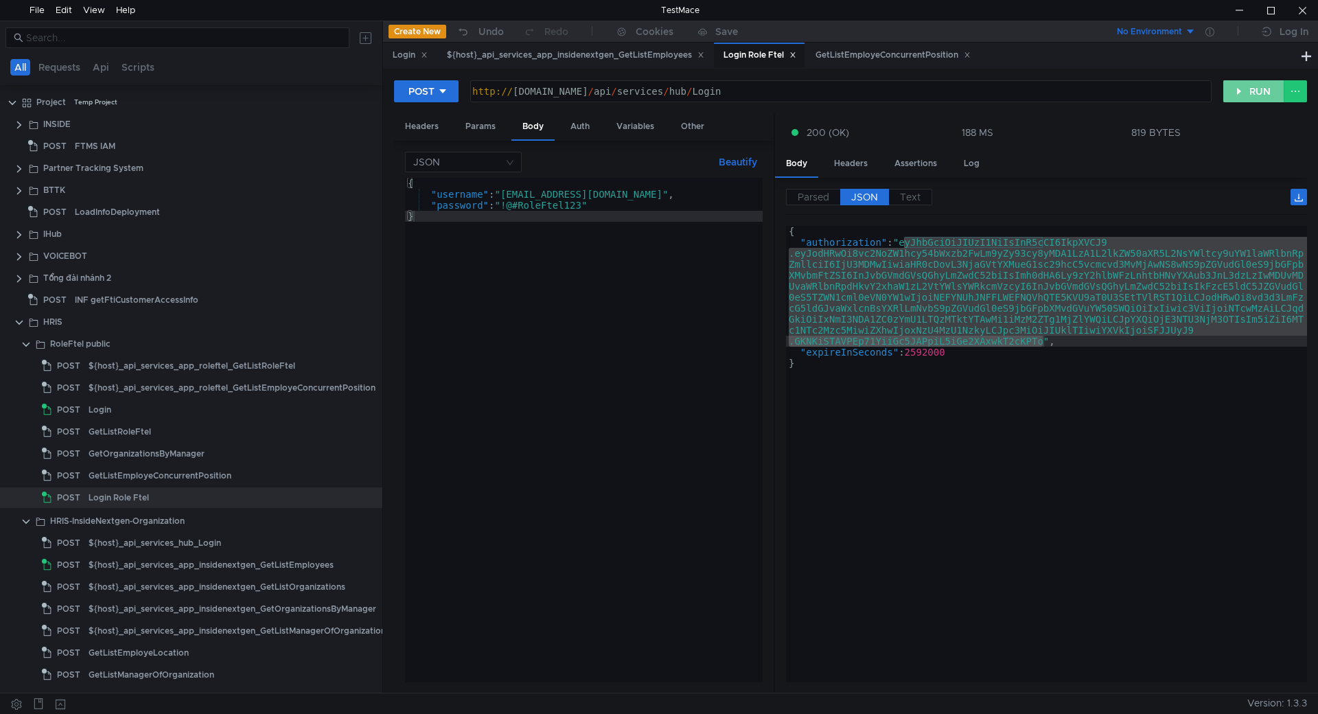
click at [1254, 91] on button "RUN" at bounding box center [1253, 91] width 61 height 22
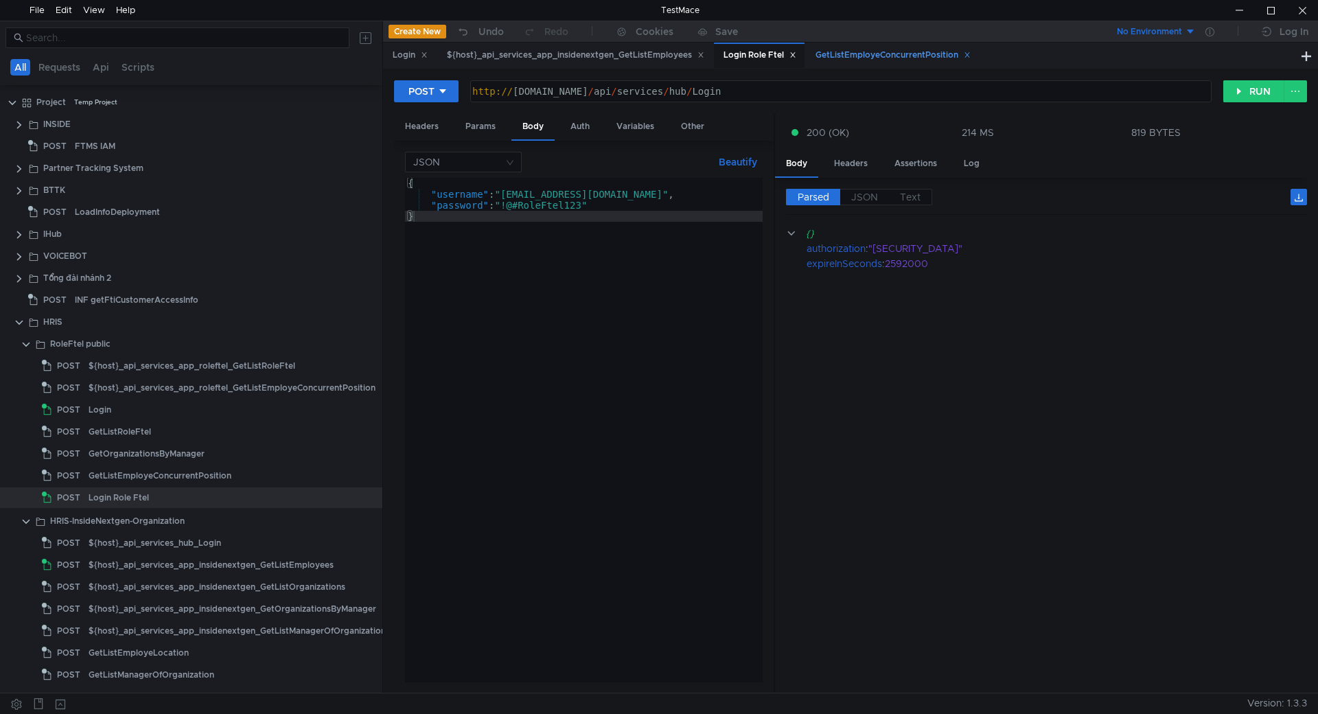
click at [919, 66] on div "GetListEmployeConcurrentPosition" at bounding box center [892, 55] width 173 height 25
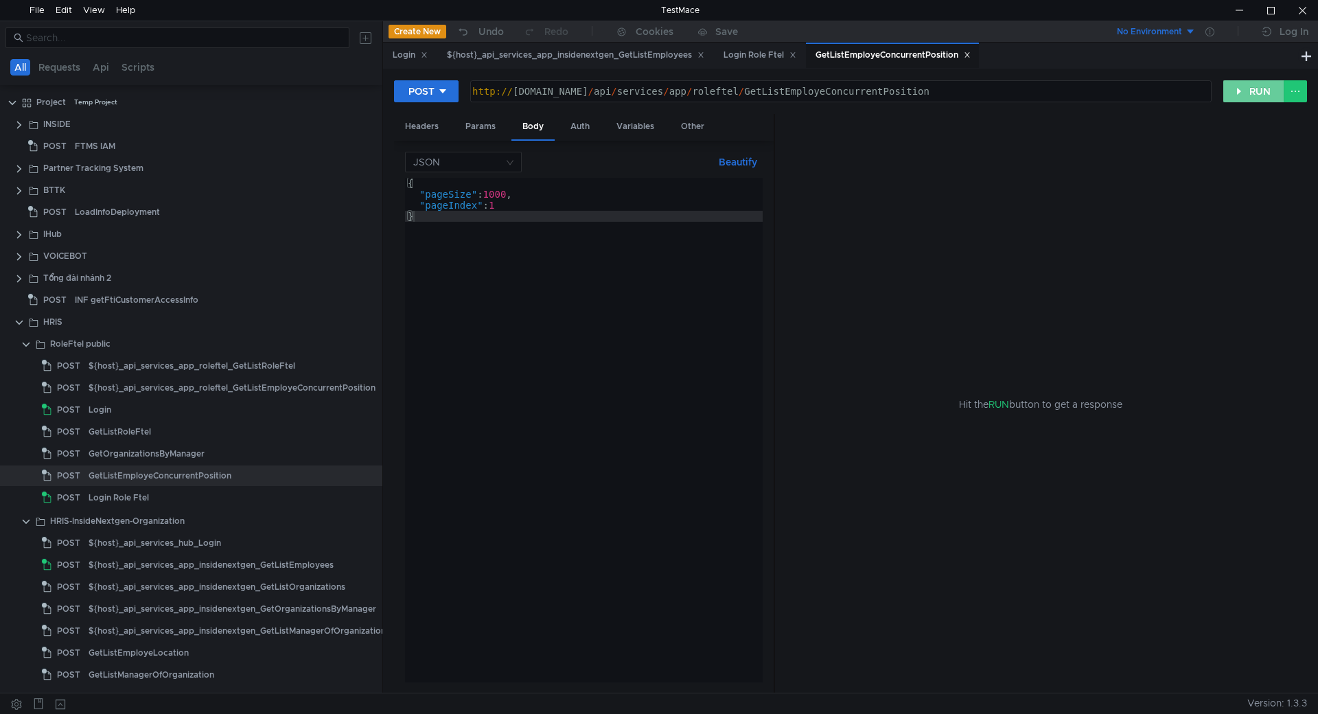
click at [1243, 94] on button "RUN" at bounding box center [1253, 91] width 61 height 22
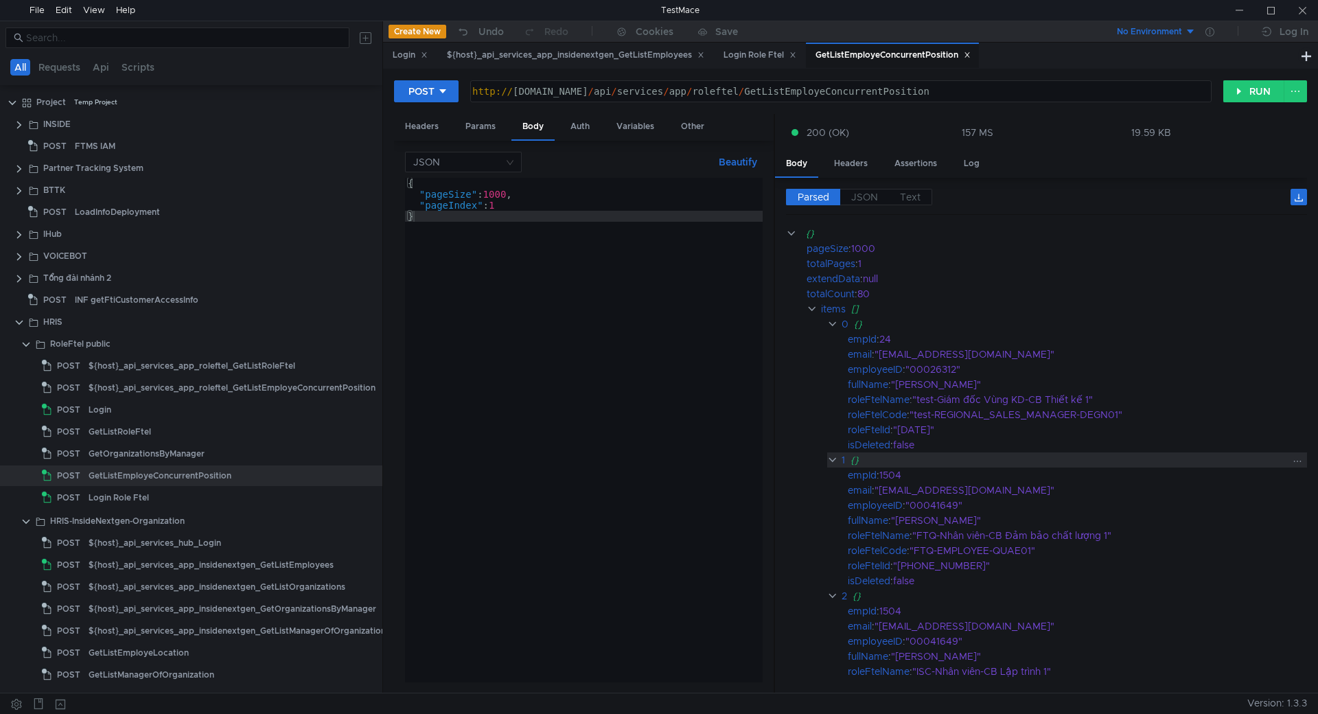
click at [1074, 456] on div "{}" at bounding box center [1069, 459] width 437 height 15
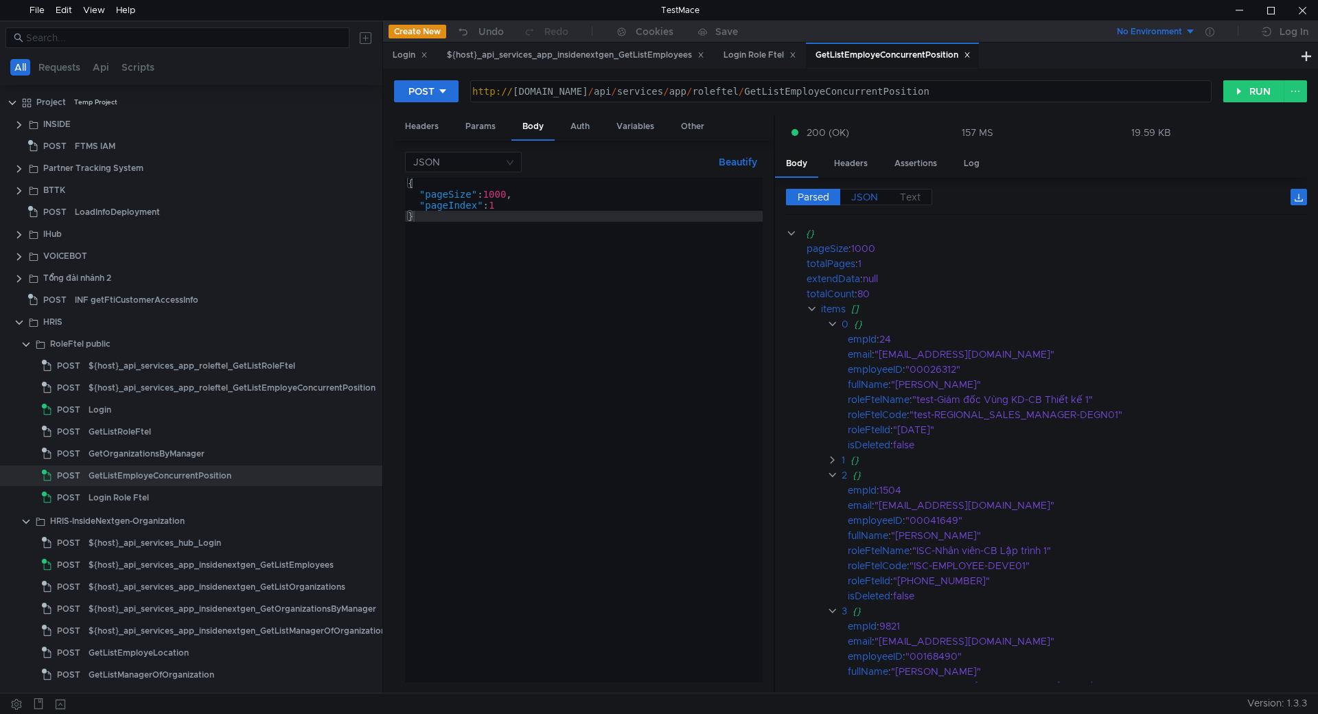
click at [853, 203] on span "JSON" at bounding box center [864, 197] width 27 height 12
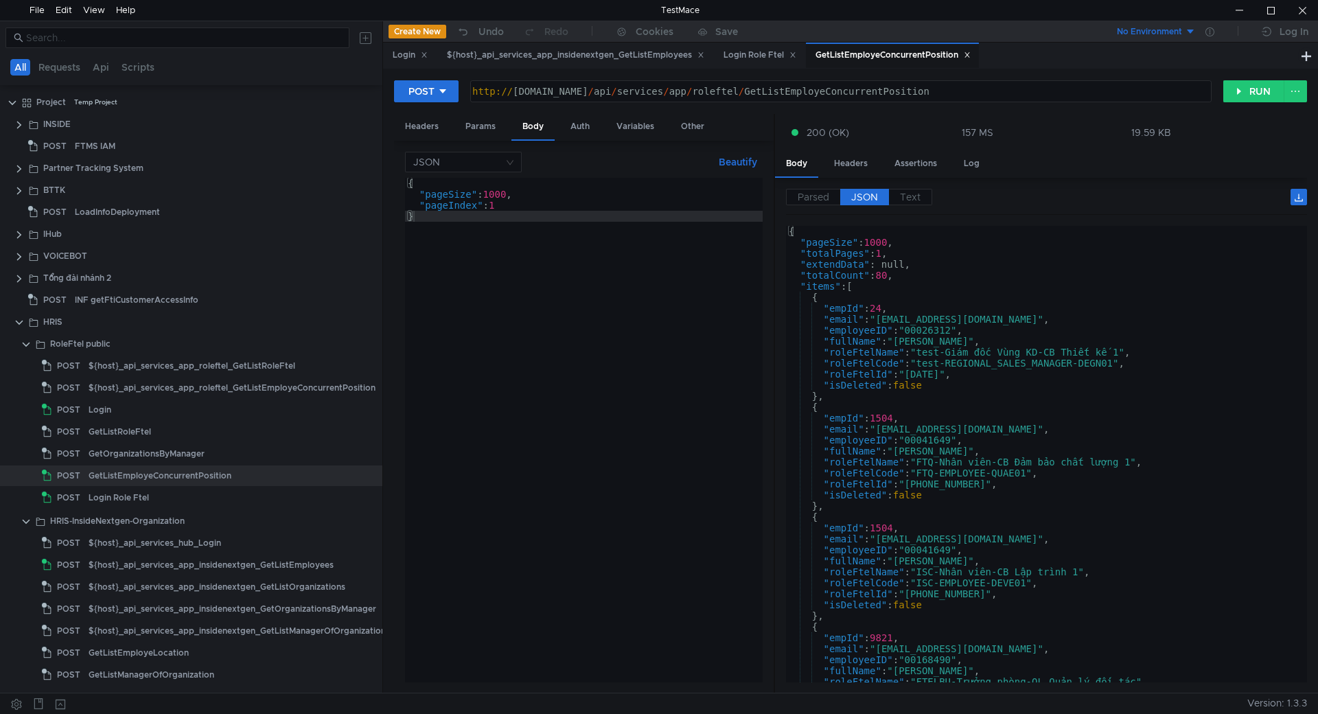
type textarea ""empId": 24,"
click at [1052, 313] on div "{ "pageSize" : 1000 , "totalPages" : 1 , "extendData" : null, "totalCount" : 80…" at bounding box center [1044, 465] width 516 height 478
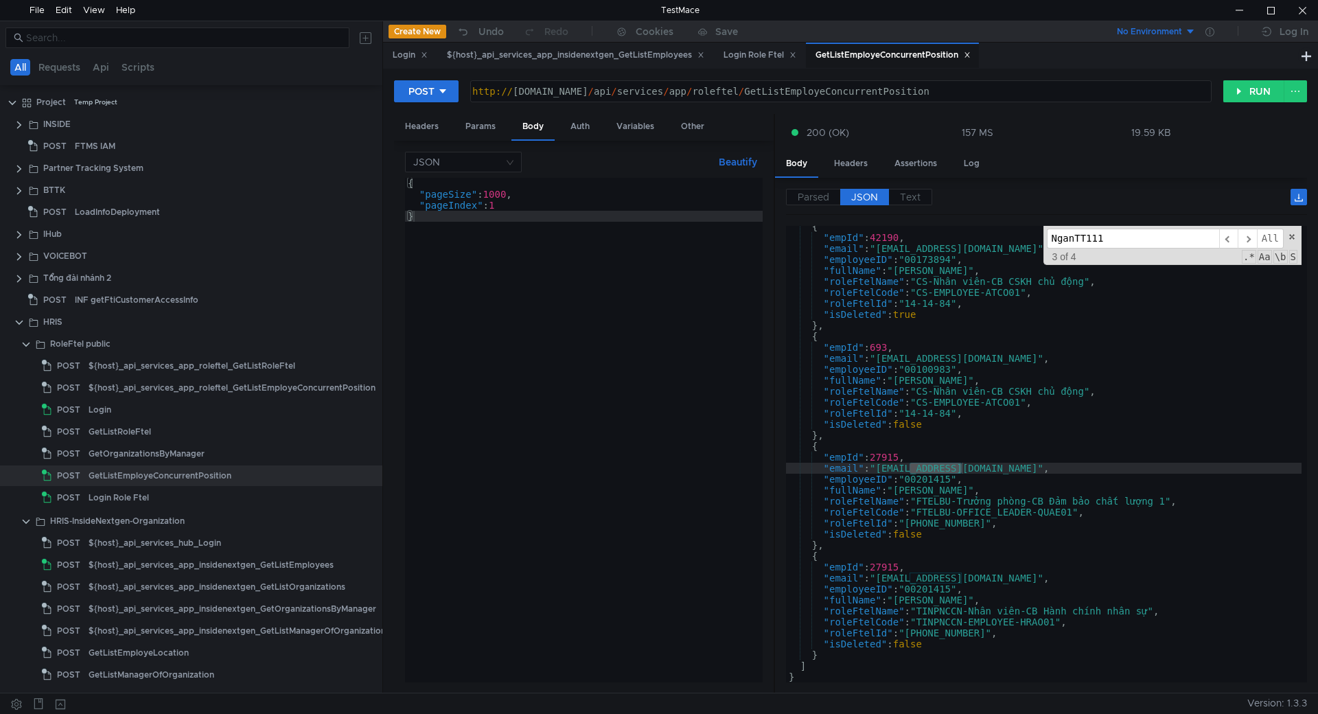
scroll to position [8418, 0]
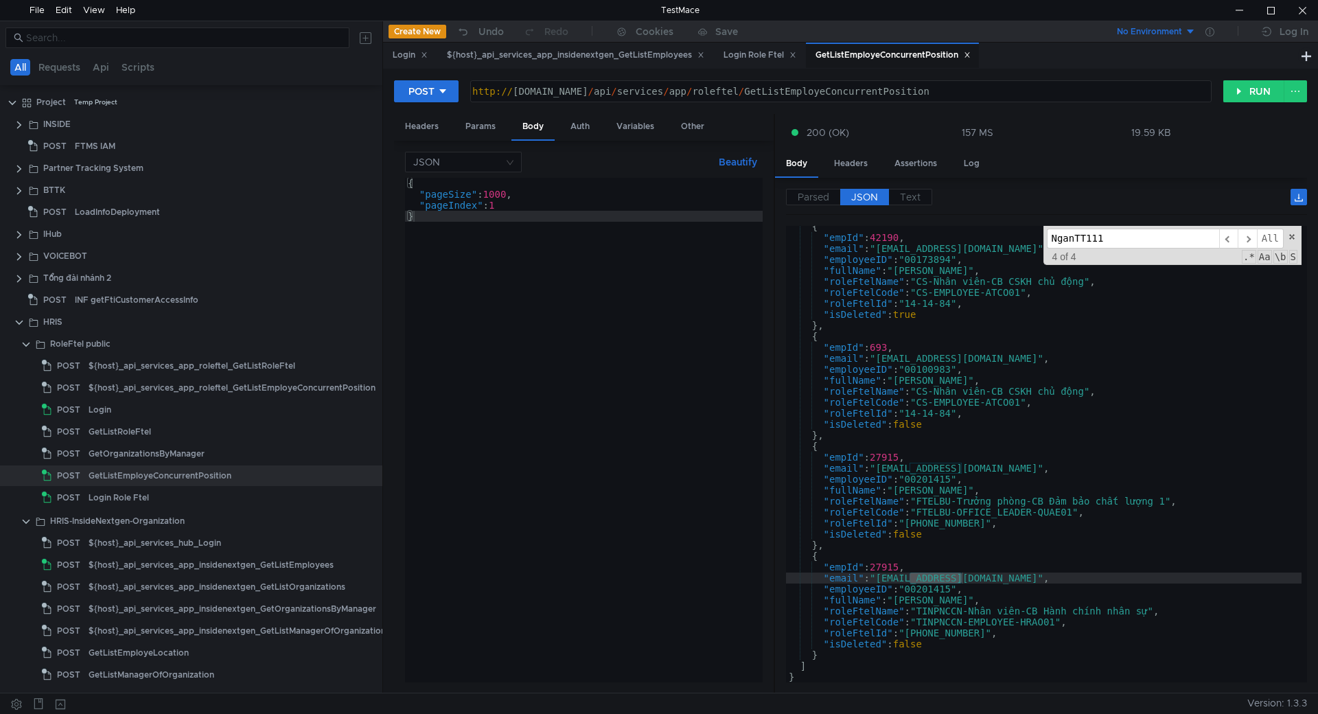
type input "NganTT111"
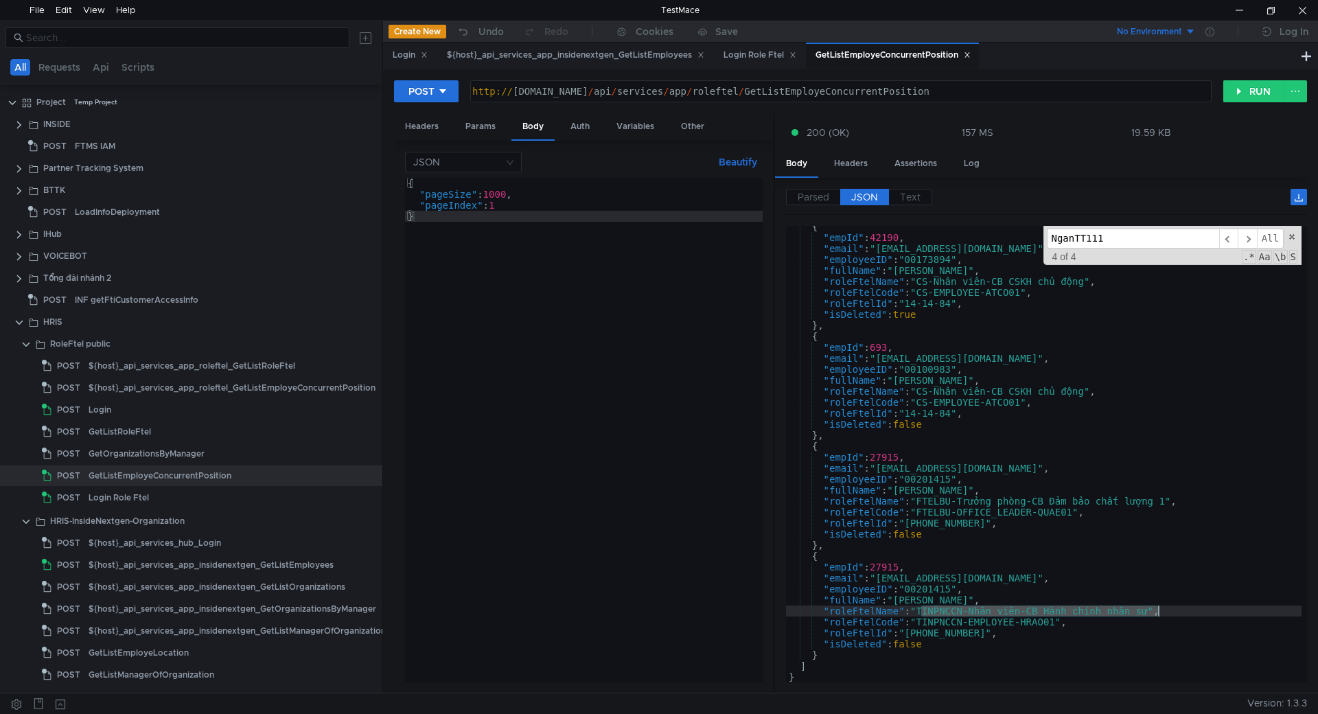
drag, startPoint x: 923, startPoint y: 609, endPoint x: 1155, endPoint y: 615, distance: 232.1
click at [1155, 615] on div "{ "empId" : 42190 , "email" : "[EMAIL_ADDRESS][DOMAIN_NAME]" , "employeeID" : "…" at bounding box center [1044, 460] width 516 height 478
click at [1151, 612] on div "{ "empId" : 42190 , "email" : "[EMAIL_ADDRESS][DOMAIN_NAME]" , "employeeID" : "…" at bounding box center [1044, 454] width 516 height 457
click at [1044, 85] on div "http:// [DOMAIN_NAME] / api / services / app / roleftel / GetListEmployeConcurr…" at bounding box center [841, 91] width 740 height 21
click at [922, 612] on div "{ "empId" : 42190 , "email" : "[EMAIL_ADDRESS][DOMAIN_NAME]" , "employeeID" : "…" at bounding box center [1044, 454] width 516 height 457
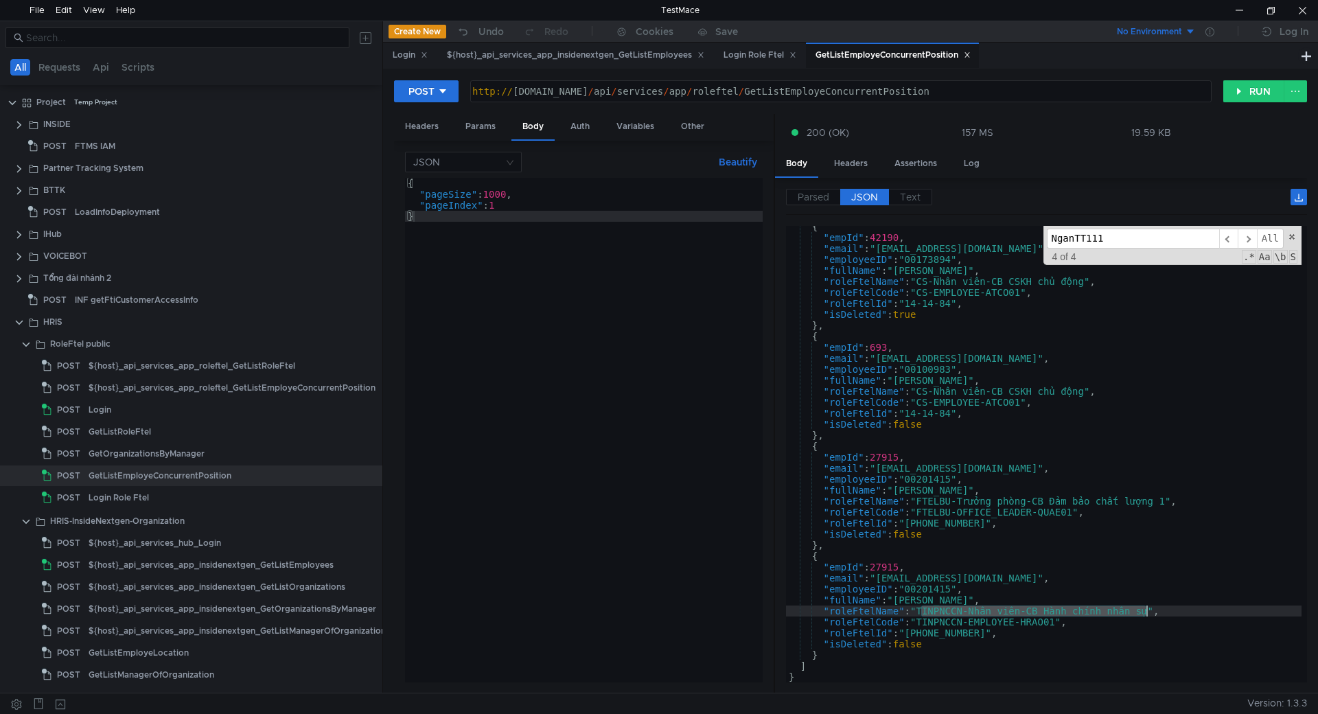
drag, startPoint x: 923, startPoint y: 613, endPoint x: 1151, endPoint y: 613, distance: 228.6
click at [1151, 613] on div "{ "empId" : 42190 , "email" : "[EMAIL_ADDRESS][DOMAIN_NAME]" , "employeeID" : "…" at bounding box center [1044, 460] width 516 height 478
drag, startPoint x: 923, startPoint y: 620, endPoint x: 1057, endPoint y: 619, distance: 134.6
click at [1057, 619] on div "{ "empId" : 42190 , "email" : "[EMAIL_ADDRESS][DOMAIN_NAME]" , "employeeID" : "…" at bounding box center [1044, 460] width 516 height 478
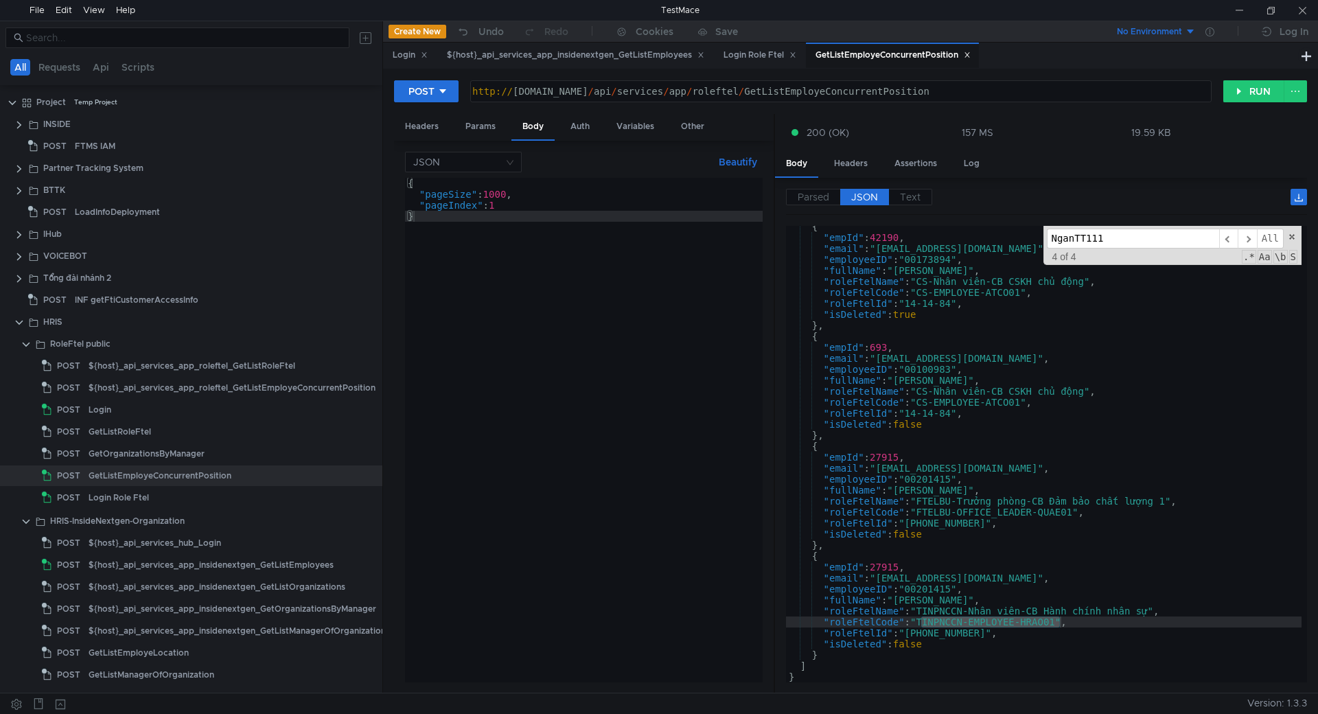
click at [1111, 240] on input "NganTT111" at bounding box center [1133, 239] width 172 height 20
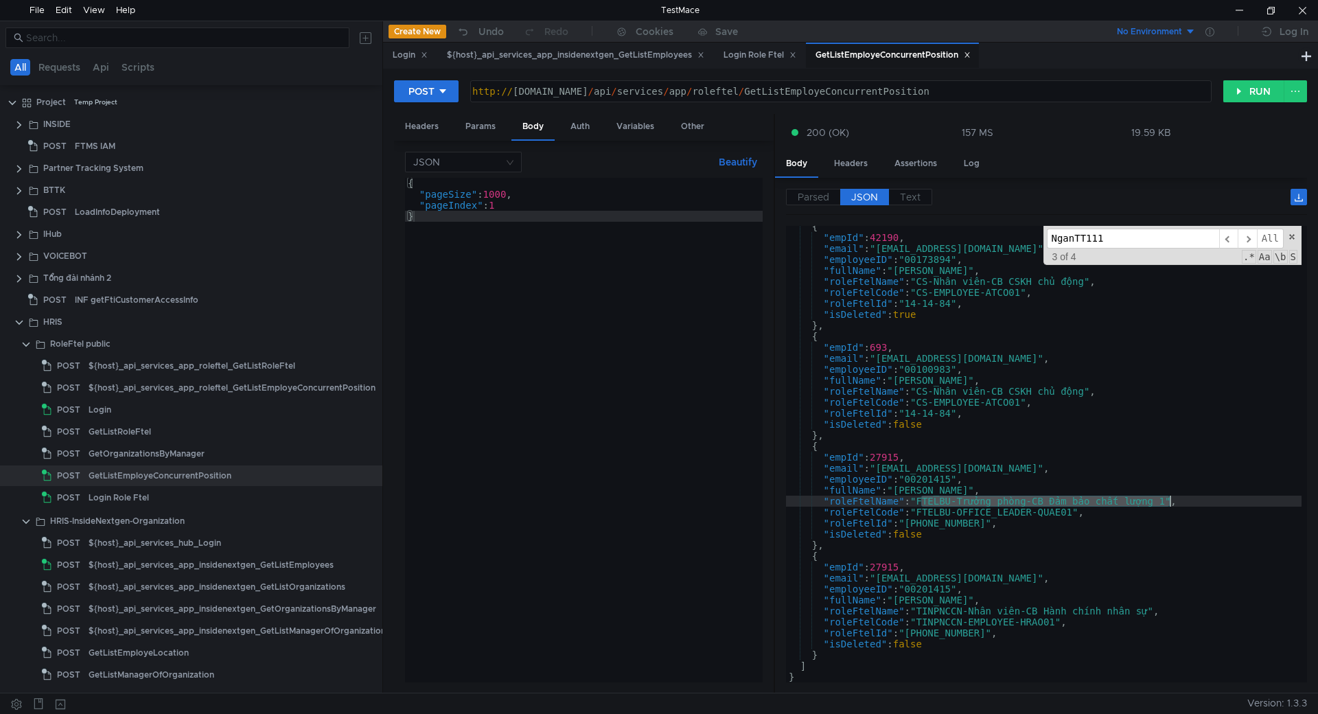
drag, startPoint x: 923, startPoint y: 503, endPoint x: 1169, endPoint y: 501, distance: 245.8
click at [1169, 501] on div "{ "empId" : 42190 , "email" : "[EMAIL_ADDRESS][DOMAIN_NAME]" , "employeeID" : "…" at bounding box center [1044, 460] width 516 height 478
drag, startPoint x: 921, startPoint y: 514, endPoint x: 1076, endPoint y: 514, distance: 155.1
click at [1076, 514] on div "{ "empId" : 42190 , "email" : "[EMAIL_ADDRESS][DOMAIN_NAME]" , "employeeID" : "…" at bounding box center [1044, 460] width 516 height 478
type textarea ""roleFtelCode": "FTELBU-OFFICE_LEADER-QUAE01","
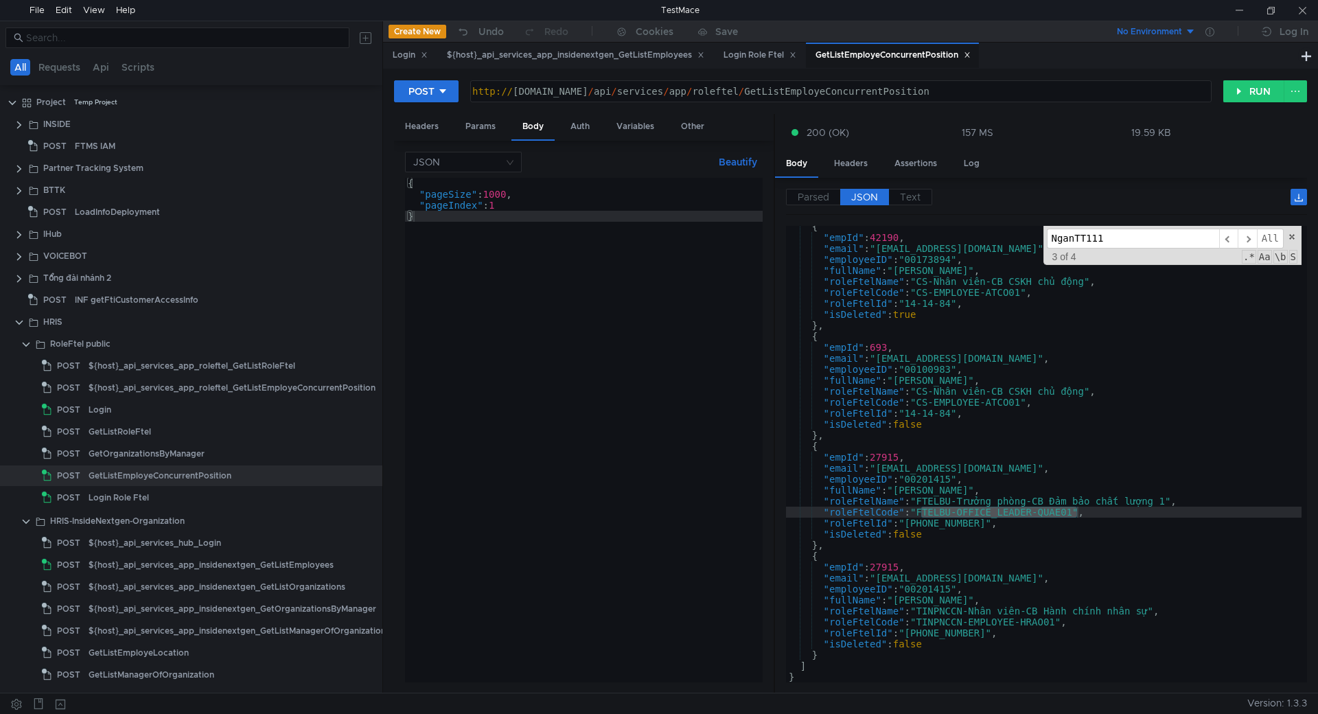
click at [1140, 243] on input "NganTT111" at bounding box center [1133, 239] width 172 height 20
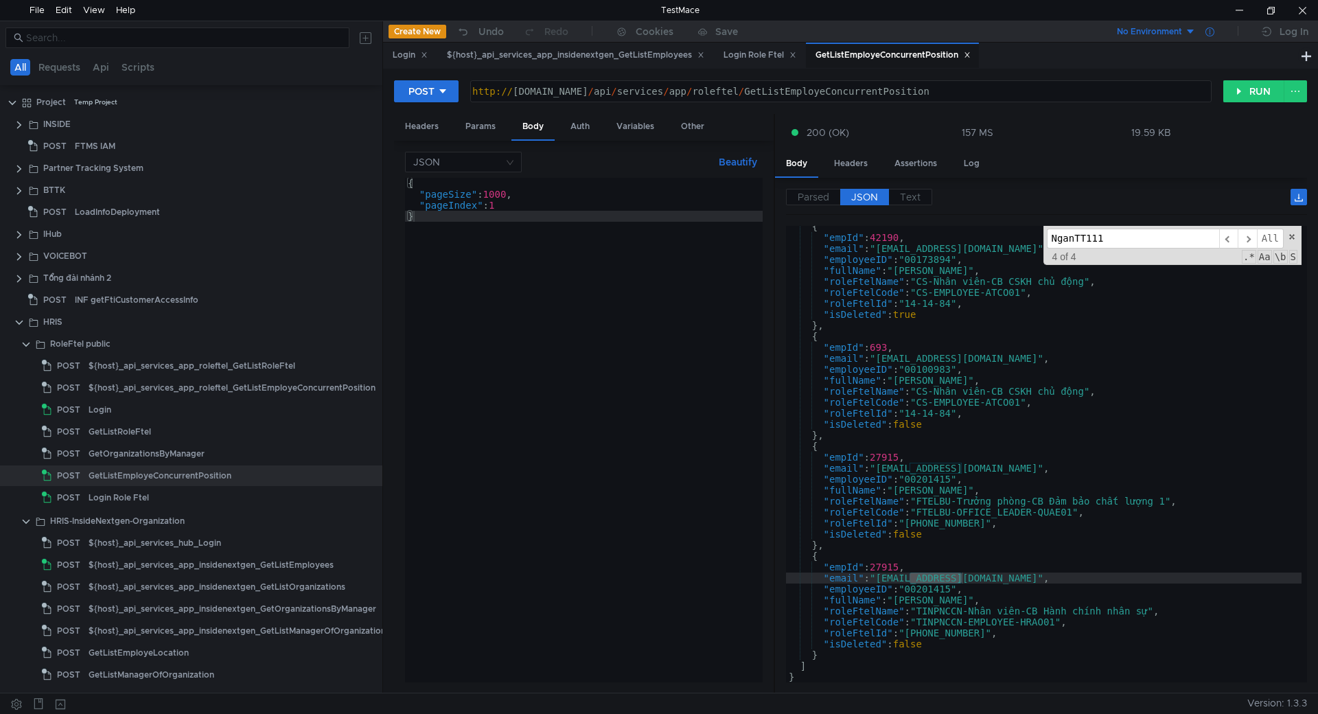
drag, startPoint x: 1235, startPoint y: 9, endPoint x: 1216, endPoint y: 30, distance: 27.7
click at [1235, 8] on div at bounding box center [1239, 10] width 32 height 21
